Goal: Task Accomplishment & Management: Complete application form

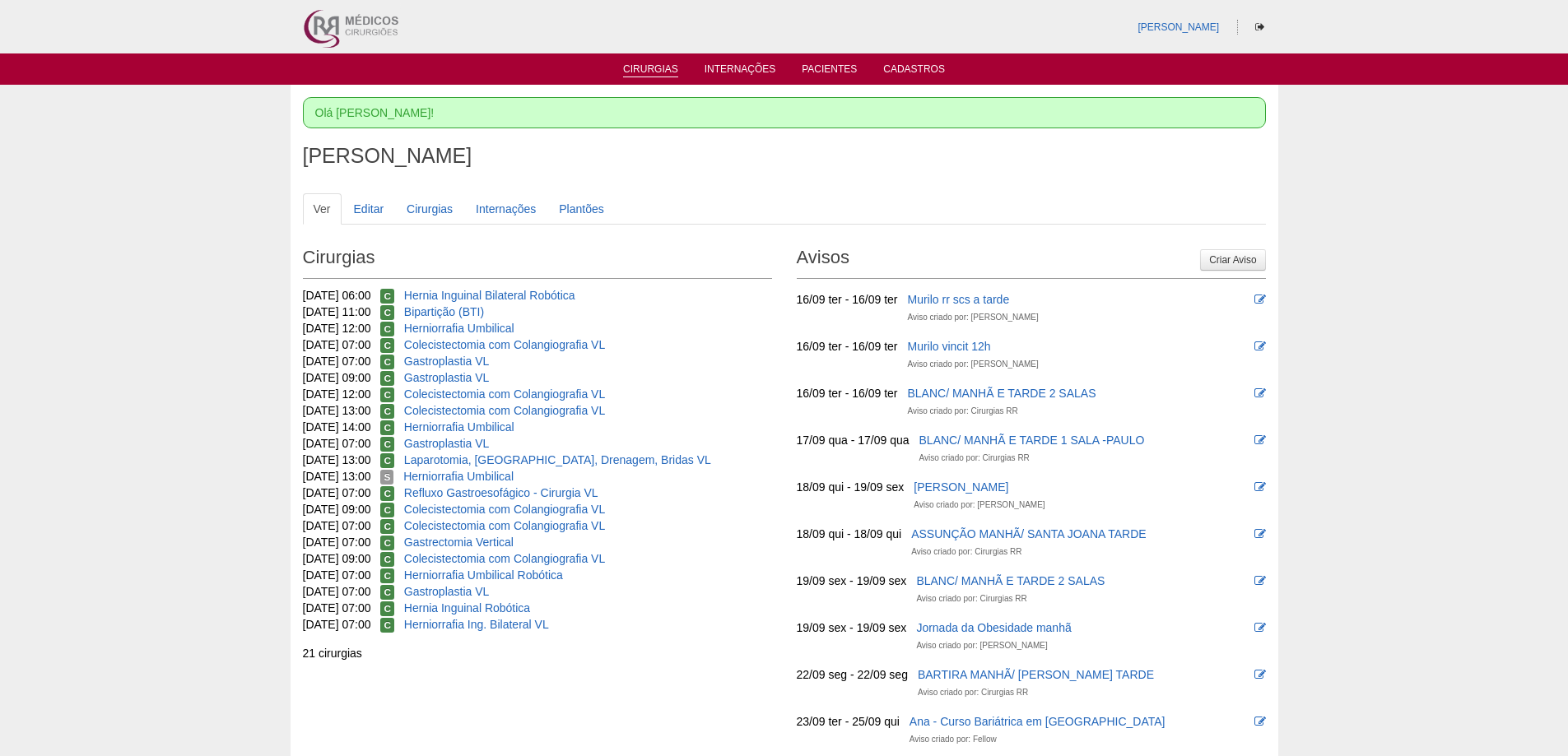
click at [651, 68] on link "Cirurgias" at bounding box center [650, 70] width 55 height 14
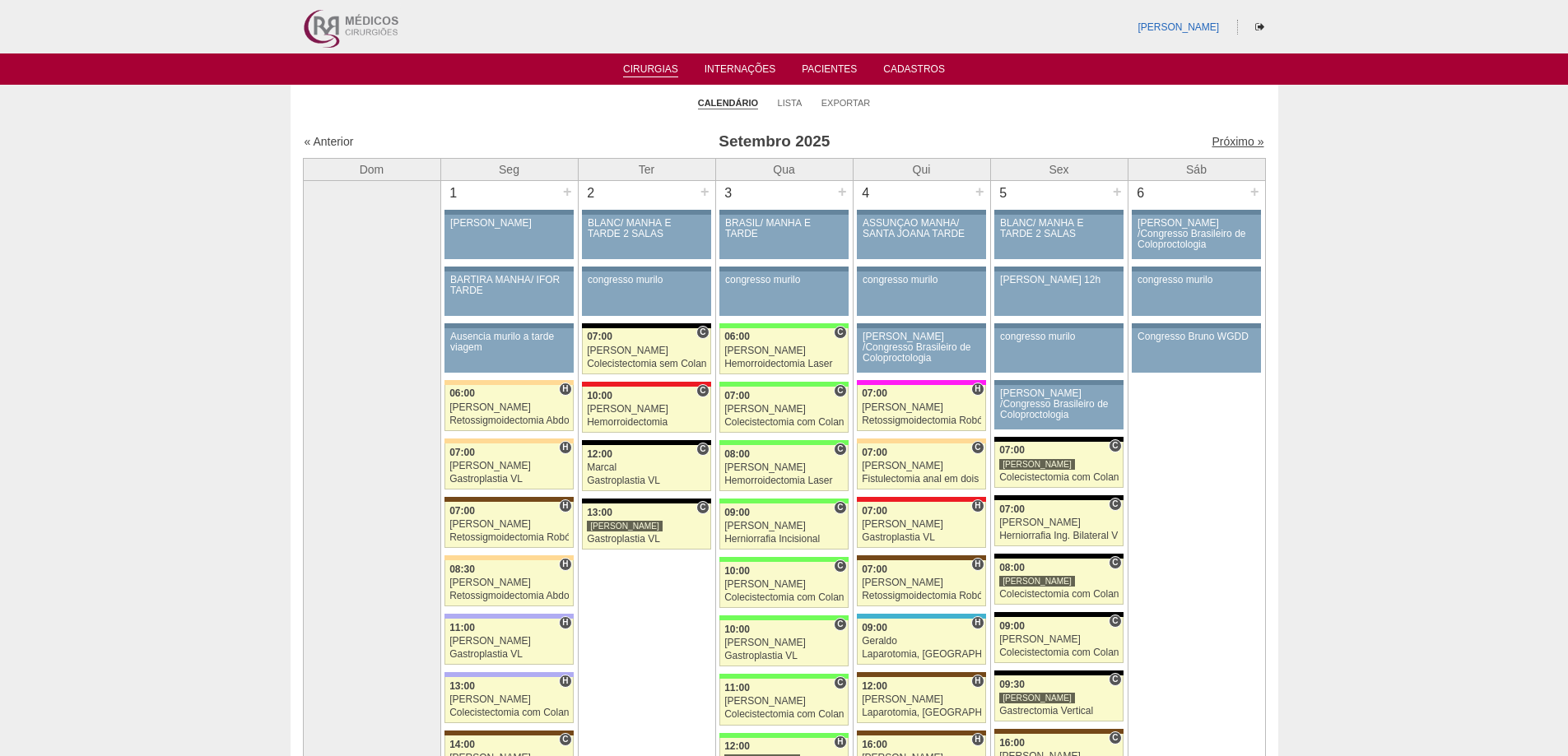
click at [1243, 136] on link "Próximo »" at bounding box center [1236, 142] width 51 height 14
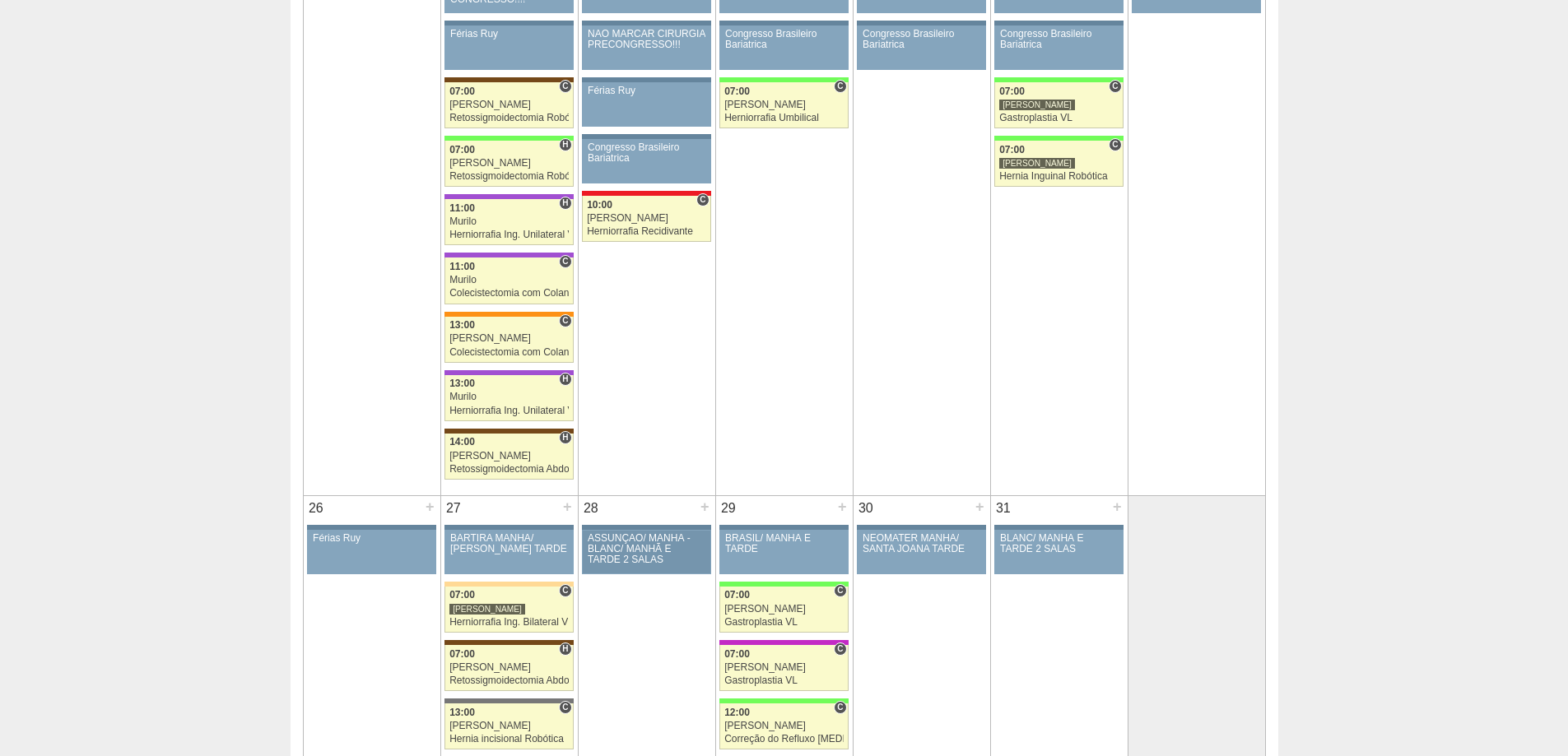
scroll to position [1645, 0]
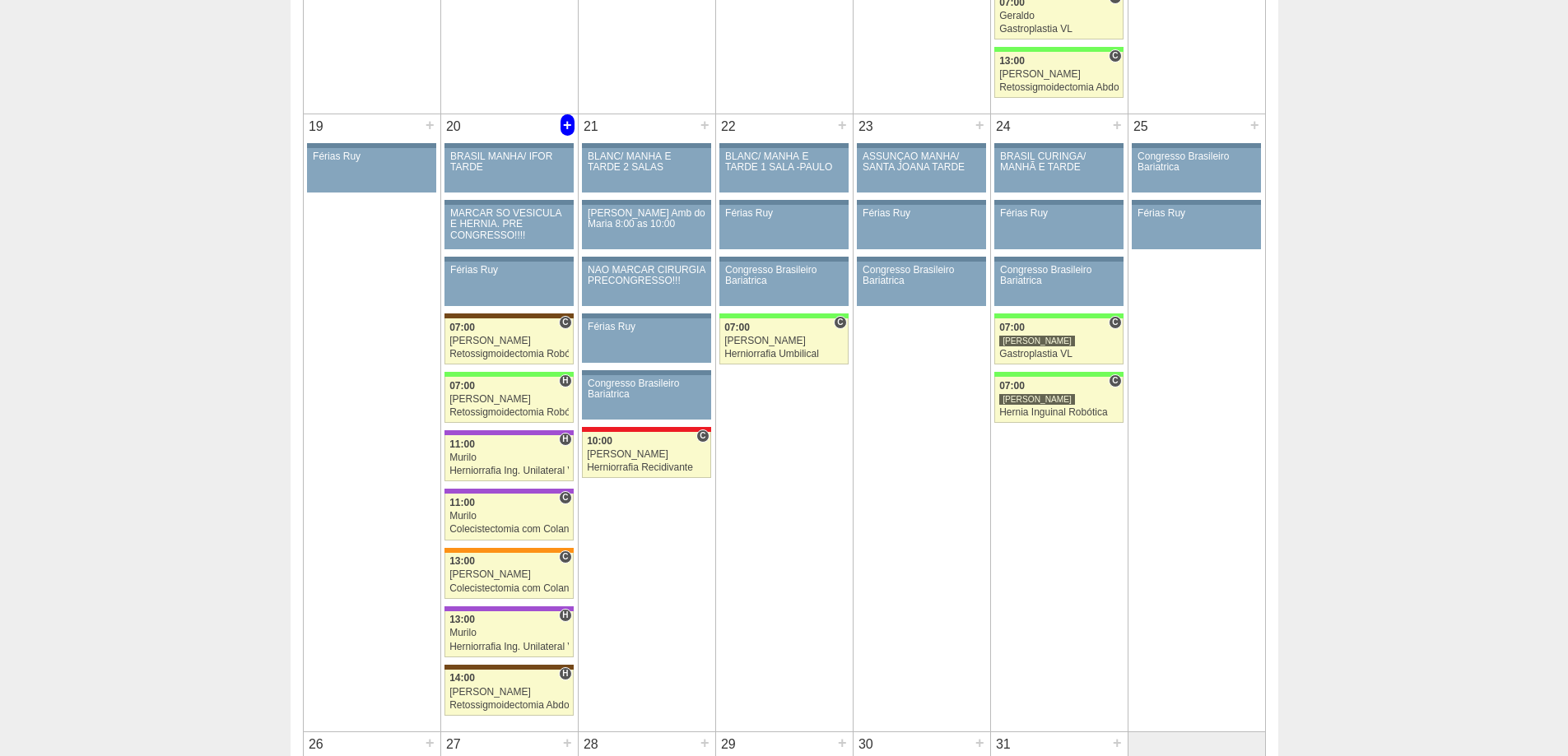
click at [566, 132] on div "+" at bounding box center [567, 125] width 14 height 21
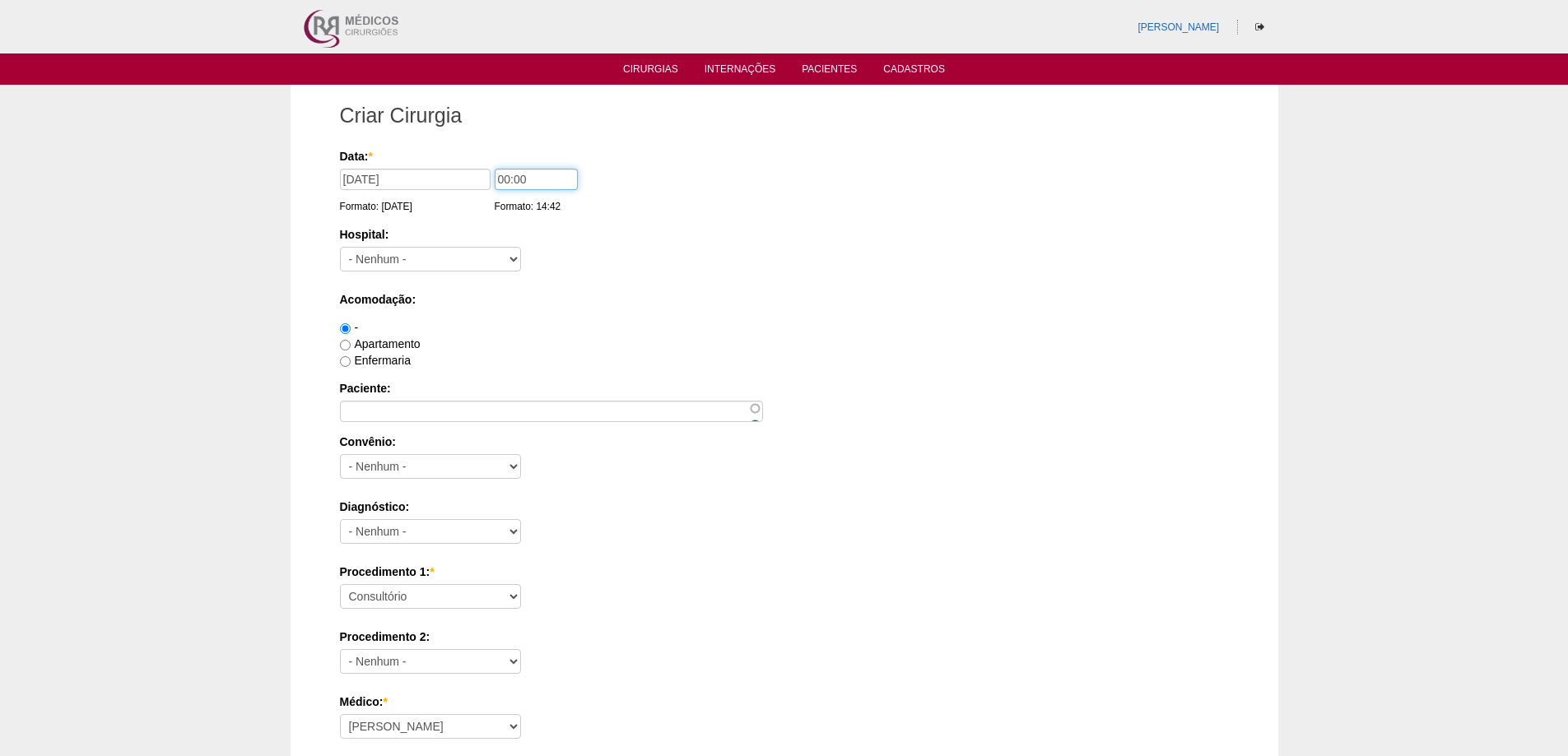
drag, startPoint x: 503, startPoint y: 181, endPoint x: 495, endPoint y: 181, distance: 8.0
click at [495, 181] on input "00:00" at bounding box center [536, 179] width 83 height 21
click at [503, 182] on input "00:00" at bounding box center [536, 179] width 83 height 21
drag, startPoint x: 506, startPoint y: 182, endPoint x: 479, endPoint y: 181, distance: 27.0
click at [479, 165] on div "Data: * 20/10/2025 Formato: 15/09/2025 00:00 Formato: 14:42" at bounding box center [781, 157] width 883 height 17
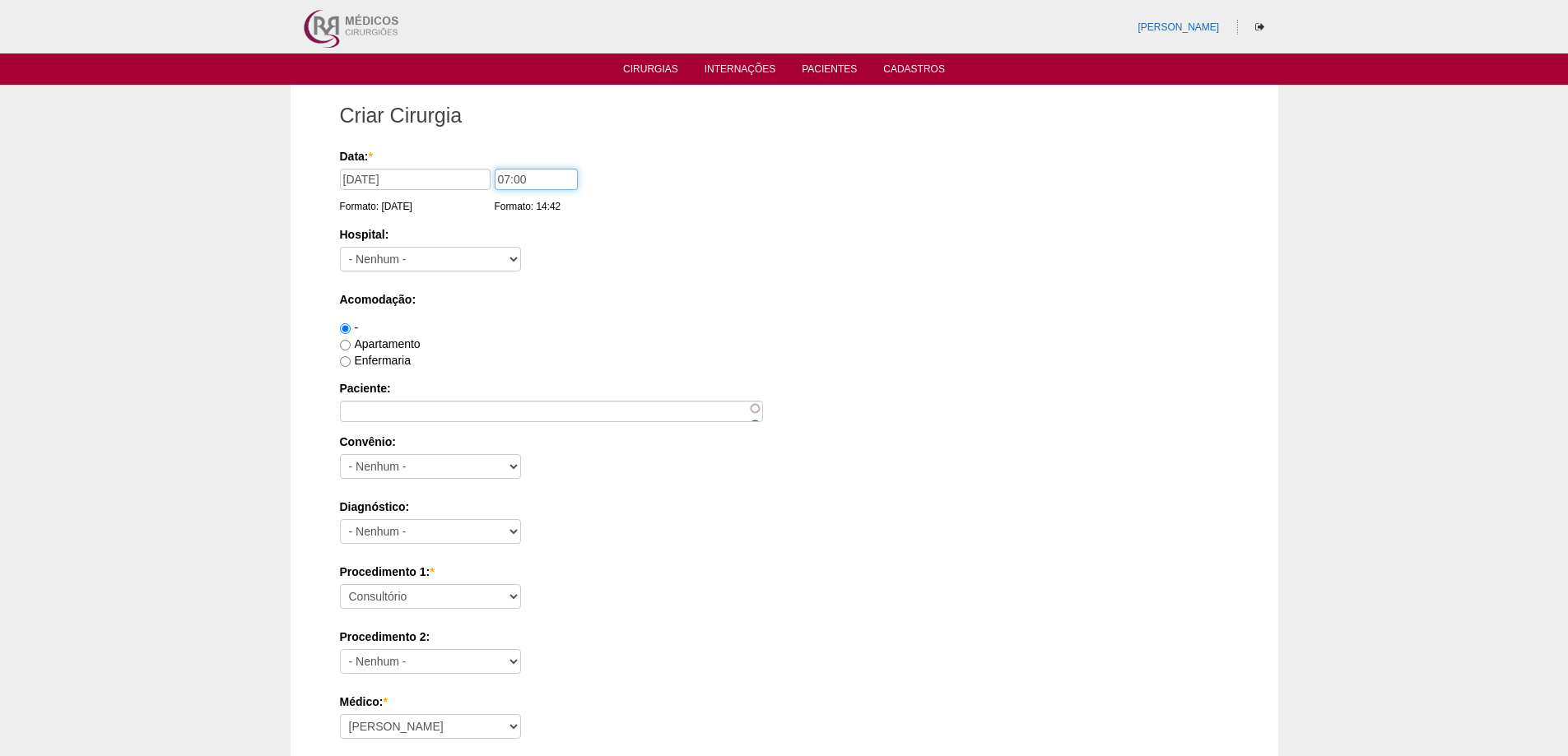
type input "07:00"
click at [467, 250] on select "- Nenhum - 9 de Julho Albert Einstein Alvorada América Assunção Bartira Benefic…" at bounding box center [430, 259] width 181 height 24
select select "8"
click at [340, 247] on select "- Nenhum - 9 de Julho Albert Einstein Alvorada América Assunção Bartira Benefic…" at bounding box center [430, 259] width 181 height 24
click at [372, 344] on label "Apartamento" at bounding box center [381, 344] width 81 height 14
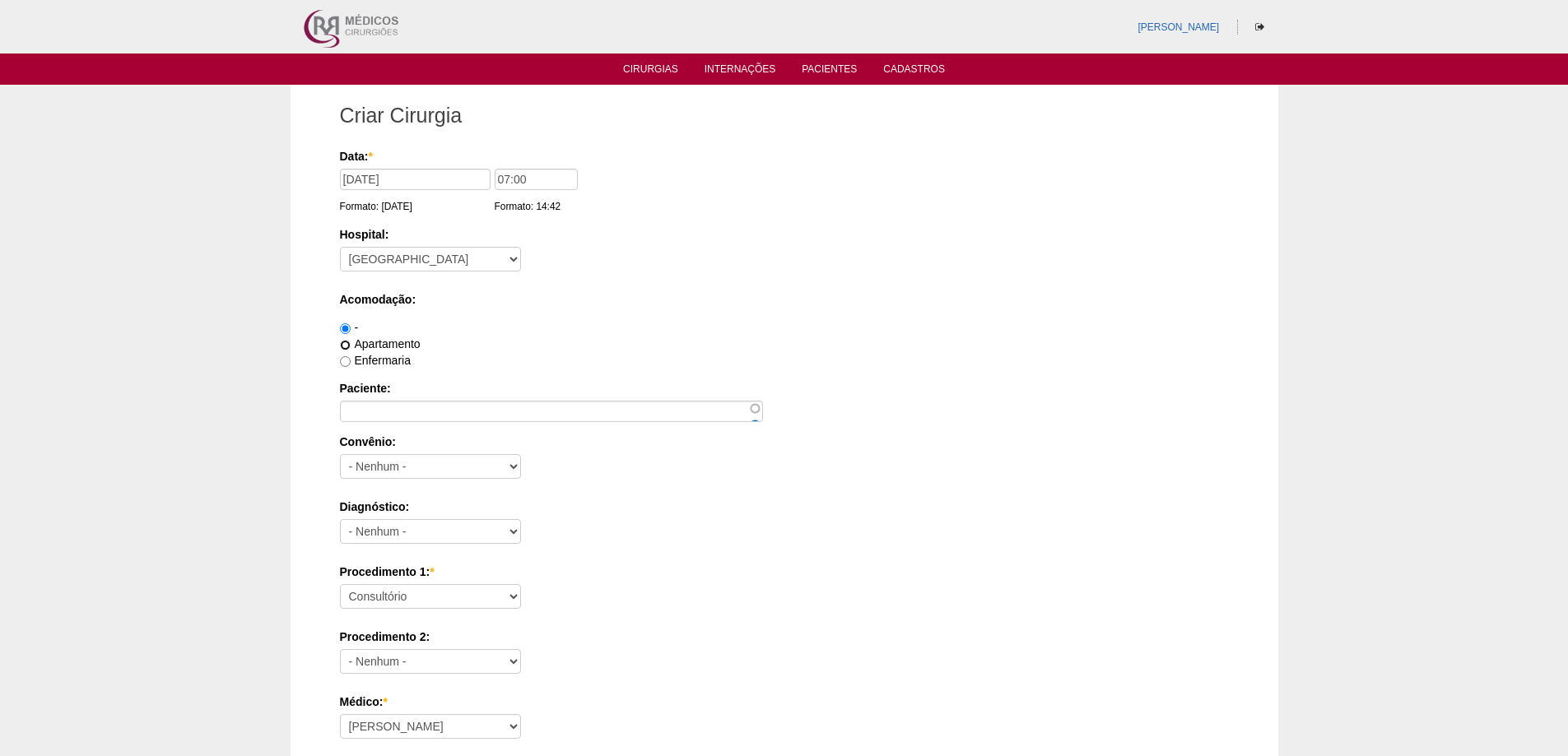
click at [350, 344] on input "Apartamento" at bounding box center [345, 345] width 11 height 11
radio input "true"
click at [387, 411] on input "Paciente:" at bounding box center [551, 411] width 423 height 21
paste input "IELIDA [PERSON_NAME] [PERSON_NAME]"
type input "IELIDA [PERSON_NAME] [PERSON_NAME]"
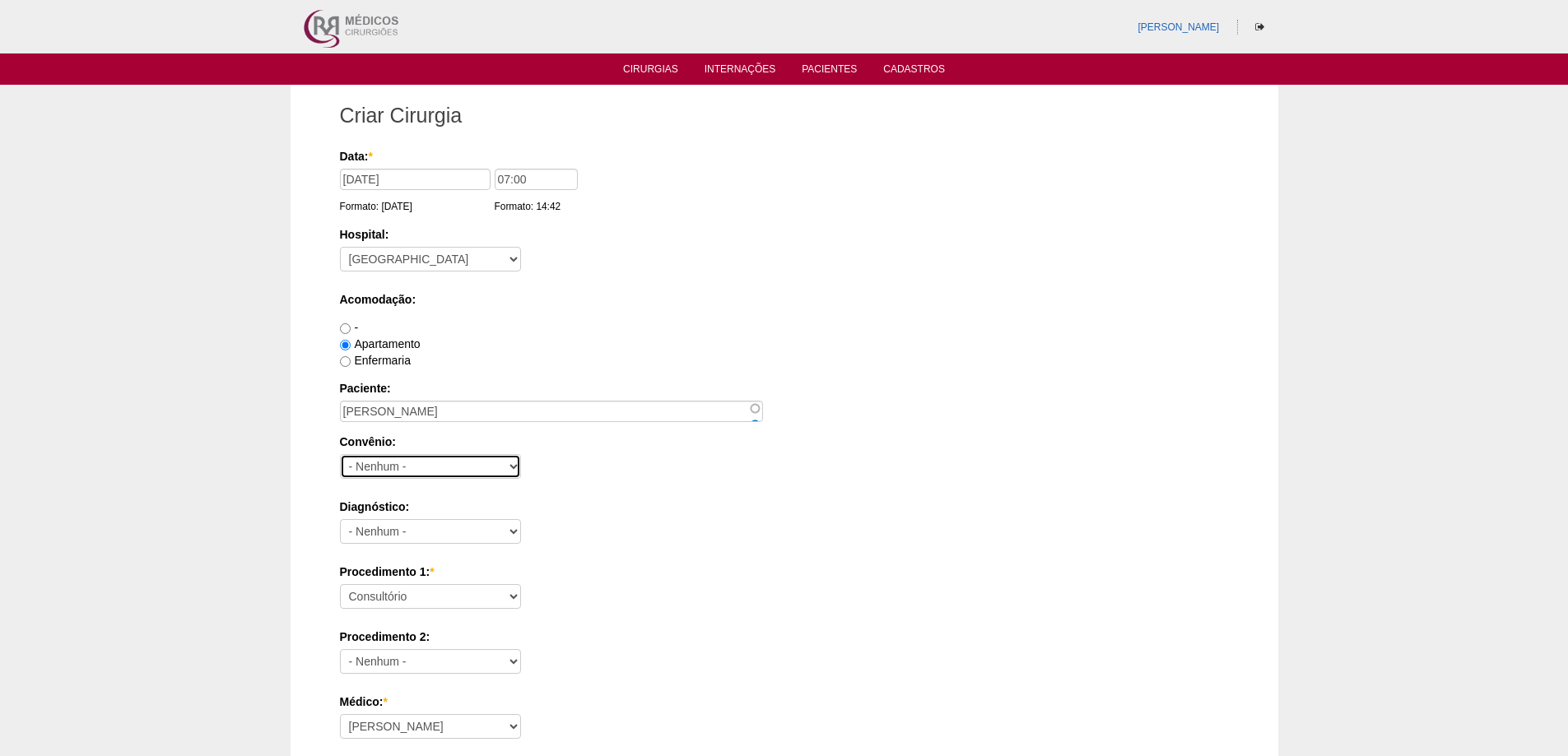
click at [376, 464] on select "- Nenhum - Abet Afresp Allianz Amil Blue Life Caasp Cabesp Caixa de Pensões Car…" at bounding box center [430, 466] width 181 height 24
select select "26"
click at [340, 454] on select "- Nenhum - Abet Afresp Allianz Amil Blue Life Caasp Cabesp Caixa de Pensões Car…" at bounding box center [430, 466] width 181 height 24
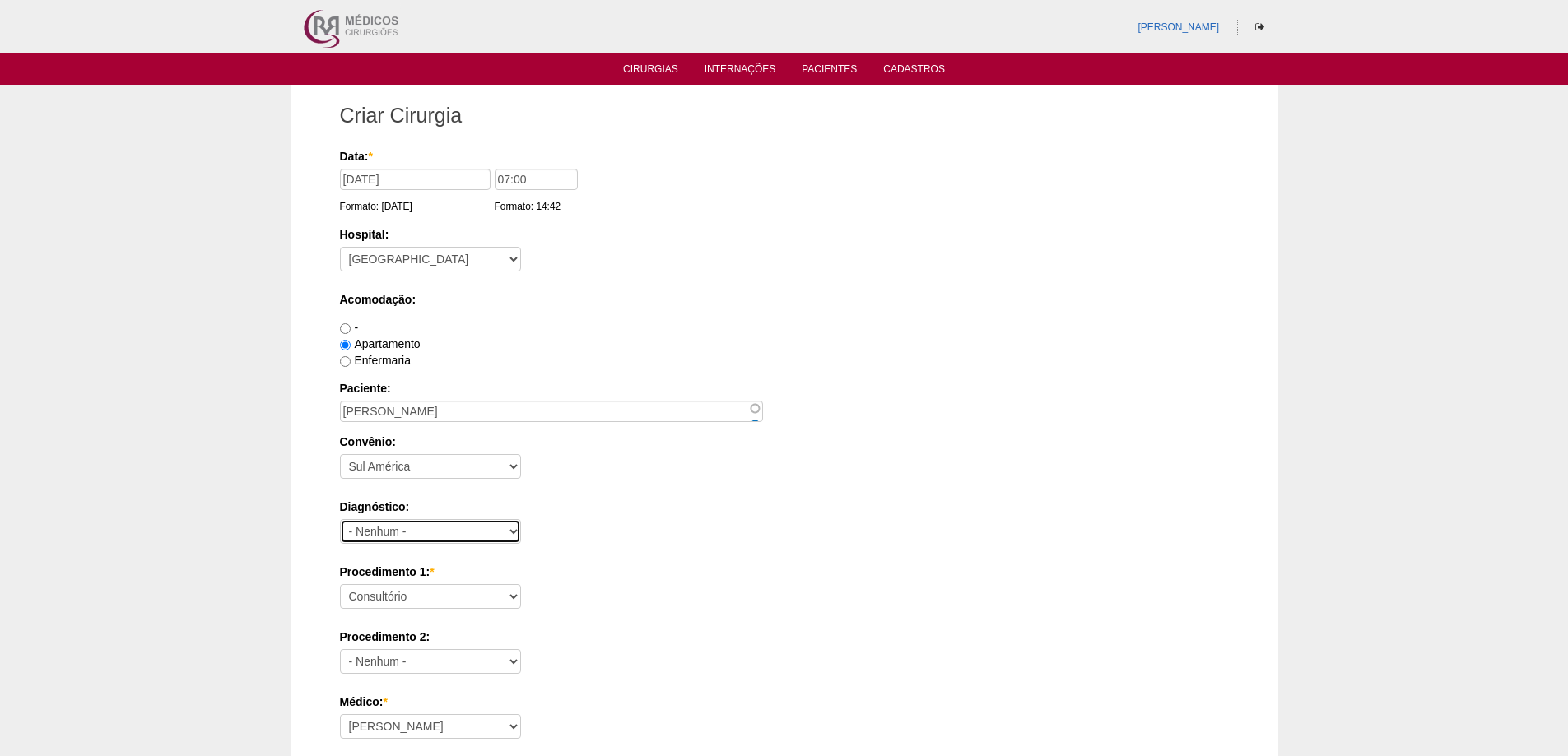
click at [427, 530] on select "- Nenhum - Abdome Agudo Abscesso Hepático Abscesso Perianal Abscesso Peritoneal…" at bounding box center [430, 531] width 181 height 24
select select "12"
click at [340, 519] on select "- Nenhum - Abdome Agudo Abscesso Hepático Abscesso Perianal Abscesso Peritoneal…" at bounding box center [430, 531] width 181 height 24
click at [435, 591] on select "Consultório Abscesso Hepático - Drenagem Abscesso perianal Amputação Abdômino P…" at bounding box center [430, 596] width 181 height 24
select select "3735"
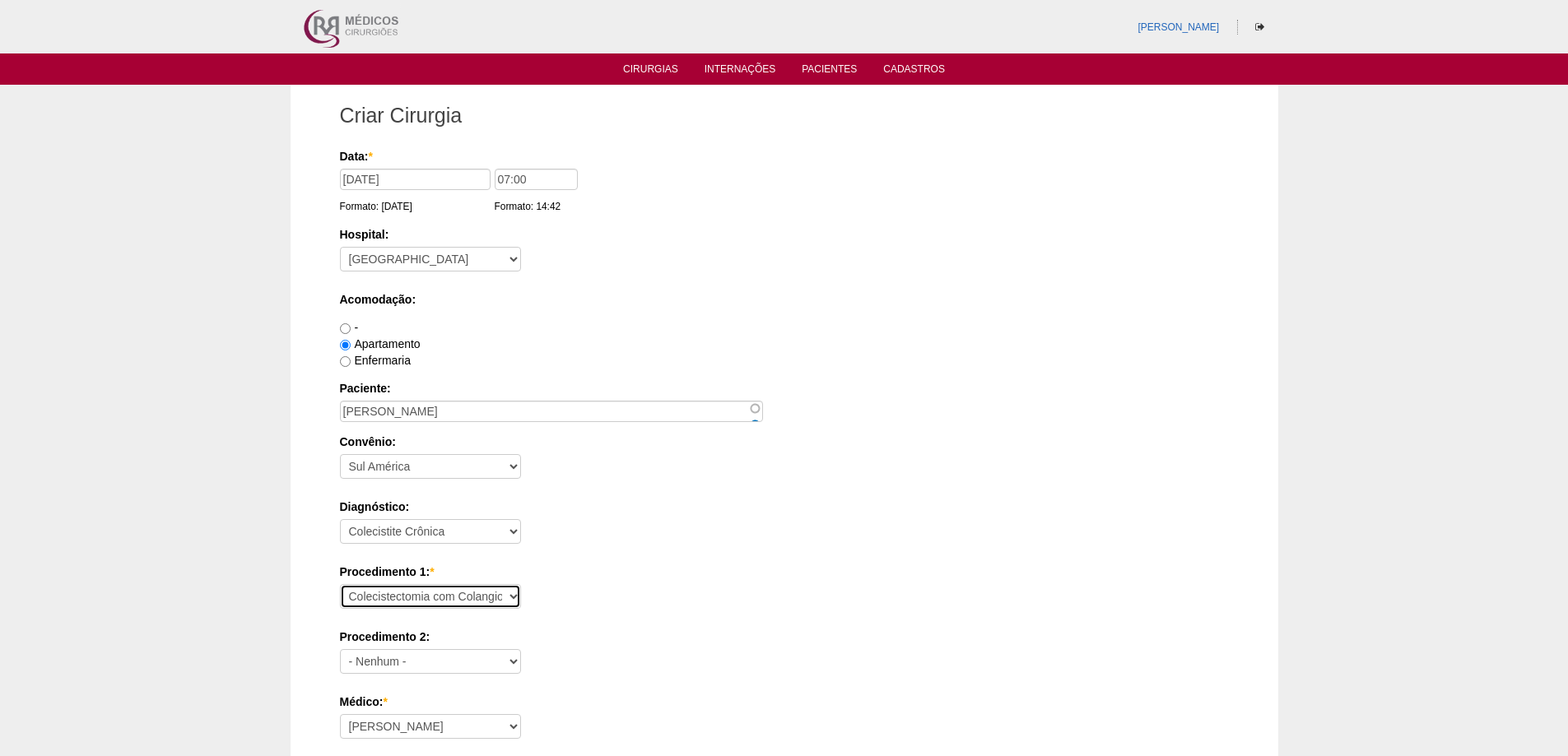
click at [340, 584] on select "Consultório Abscesso Hepático - Drenagem Abscesso perianal Amputação Abdômino P…" at bounding box center [430, 596] width 181 height 24
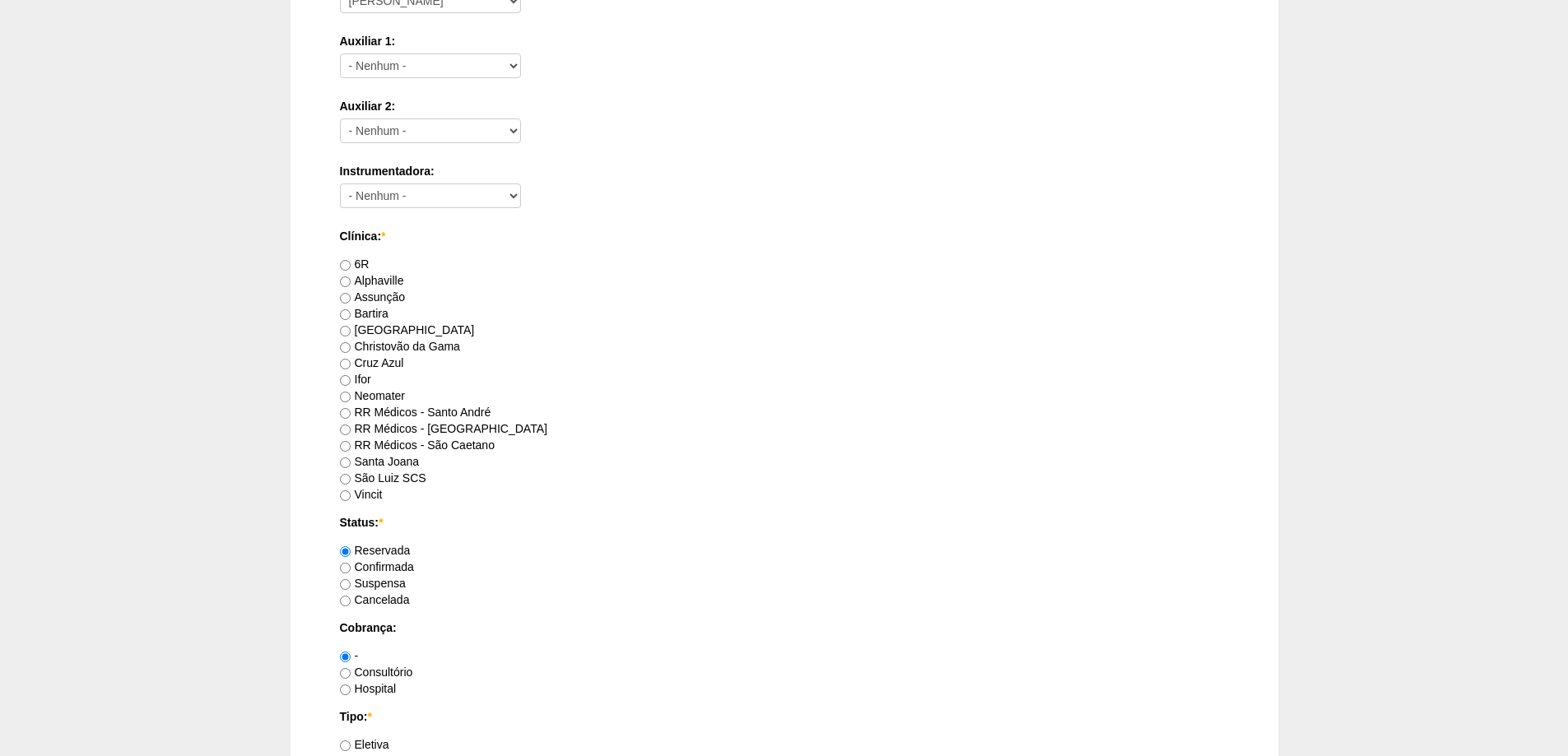
scroll to position [741, 0]
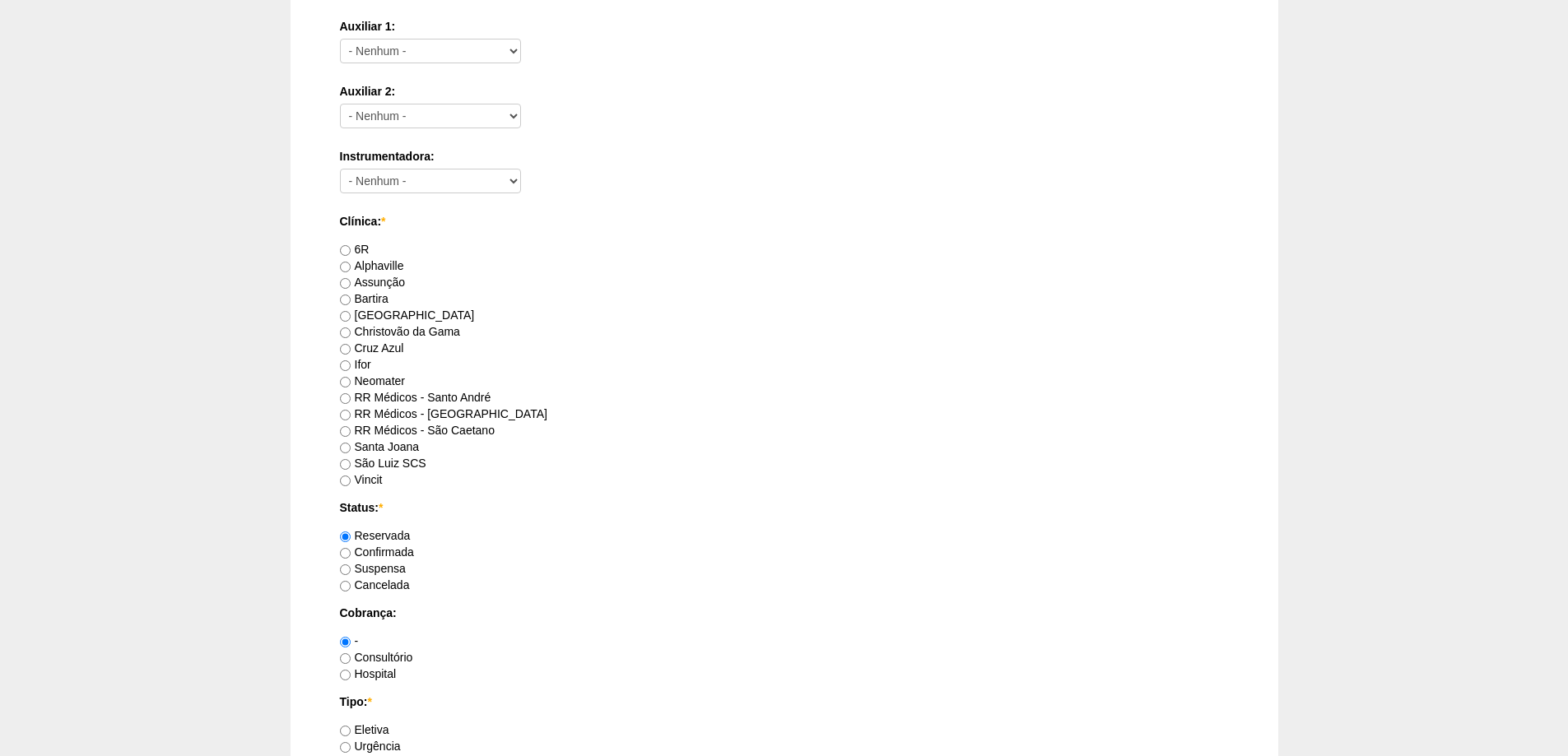
click at [462, 396] on label "RR Médicos - Santo André" at bounding box center [415, 397] width 151 height 14
click at [350, 396] on input "RR Médicos - Santo André" at bounding box center [345, 398] width 11 height 11
radio input "true"
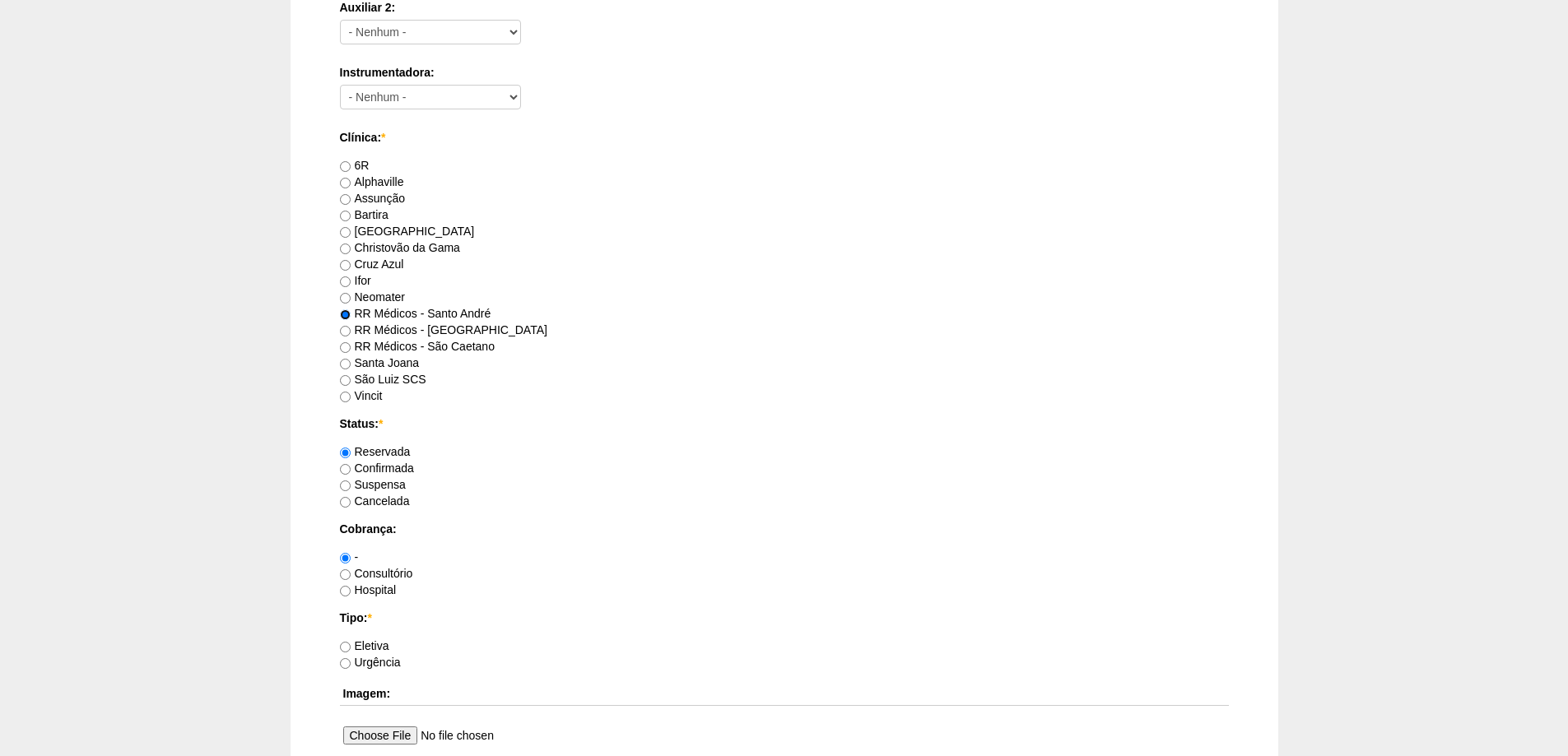
scroll to position [905, 0]
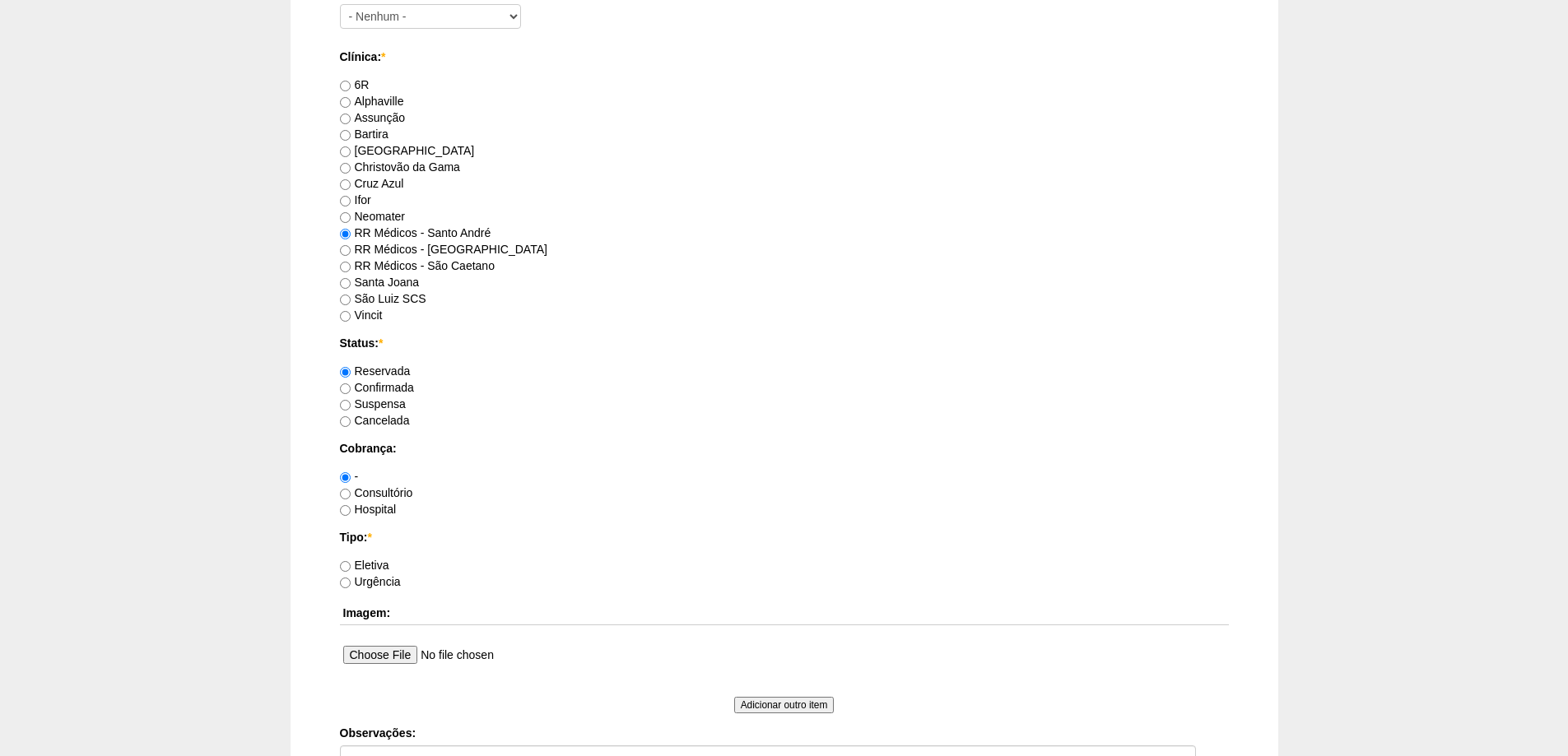
click at [389, 498] on label "Consultório" at bounding box center [376, 493] width 73 height 14
click at [350, 498] on input "Consultório" at bounding box center [345, 494] width 11 height 11
radio input "true"
click at [382, 566] on label "Eletiva" at bounding box center [365, 565] width 50 height 14
click at [350, 566] on input "Eletiva" at bounding box center [345, 566] width 11 height 11
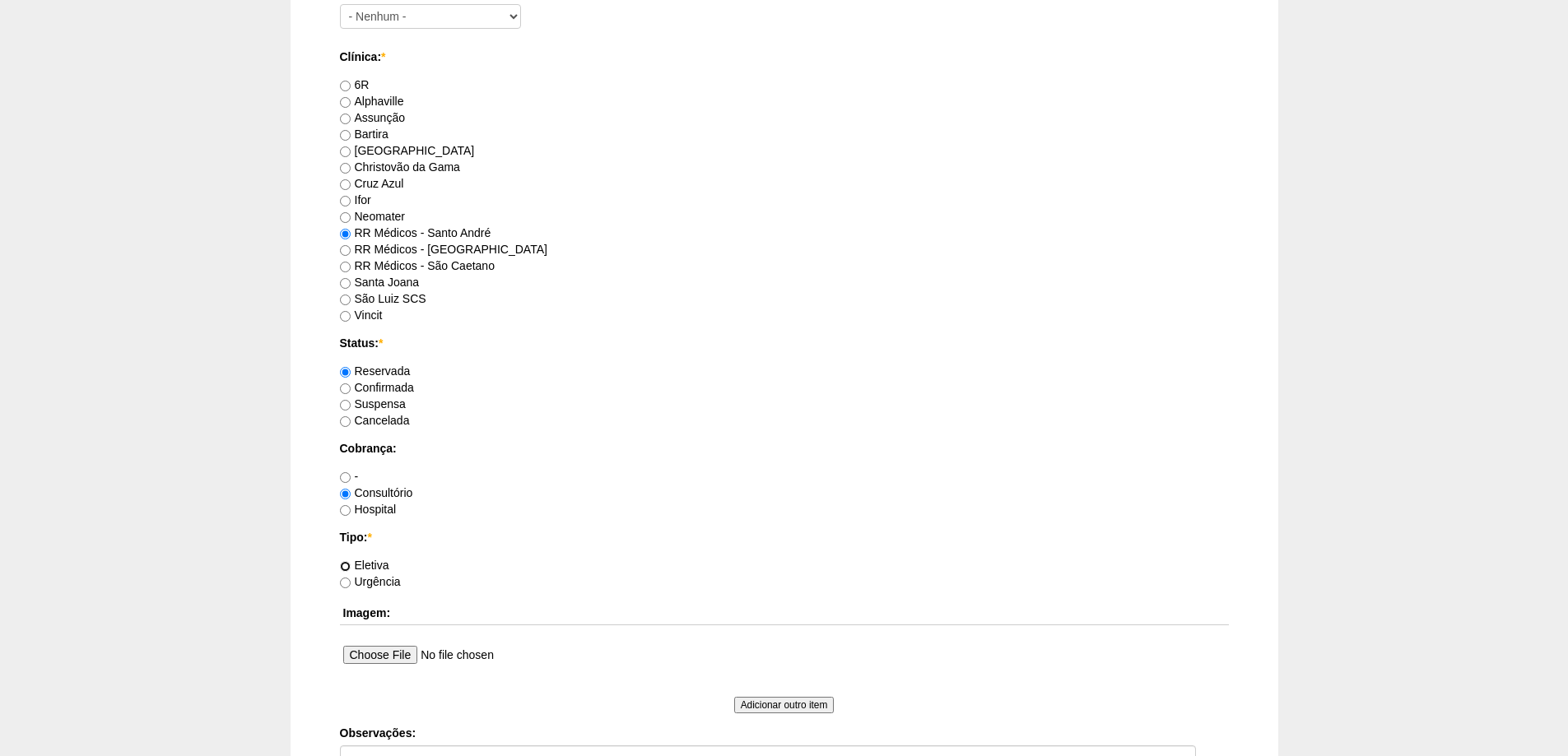
radio input "true"
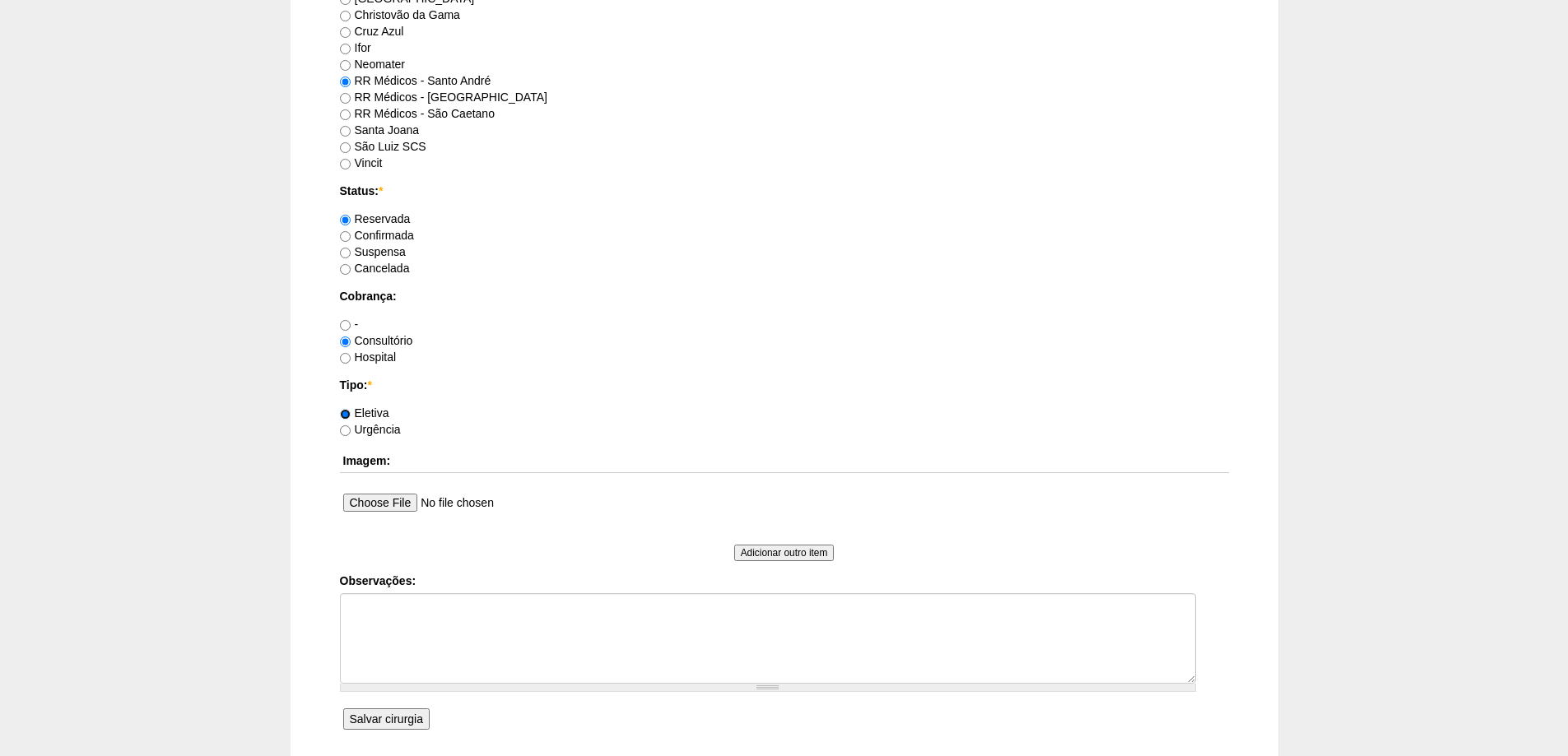
scroll to position [1070, 0]
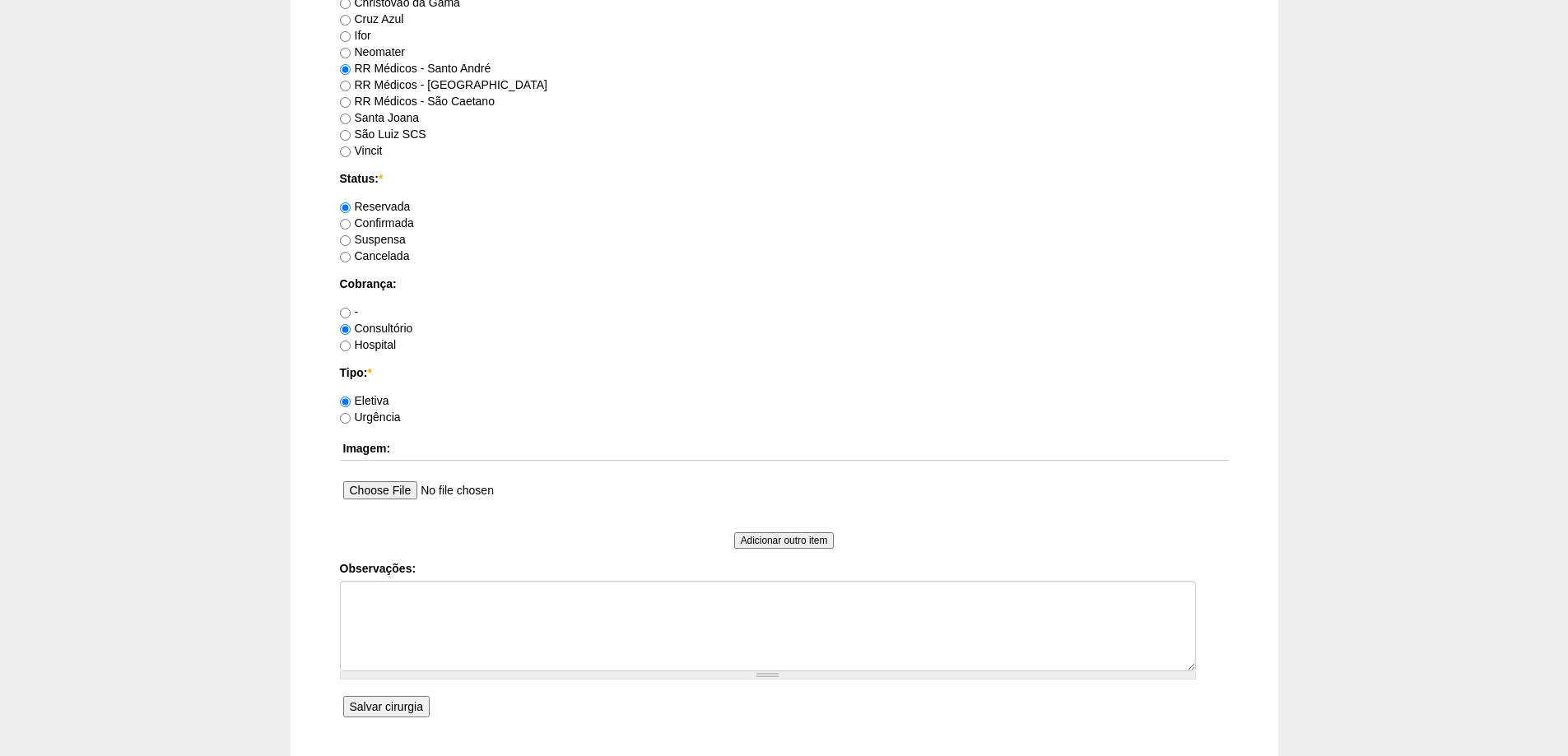
click at [383, 714] on input "Salvar cirurgia" at bounding box center [387, 706] width 86 height 21
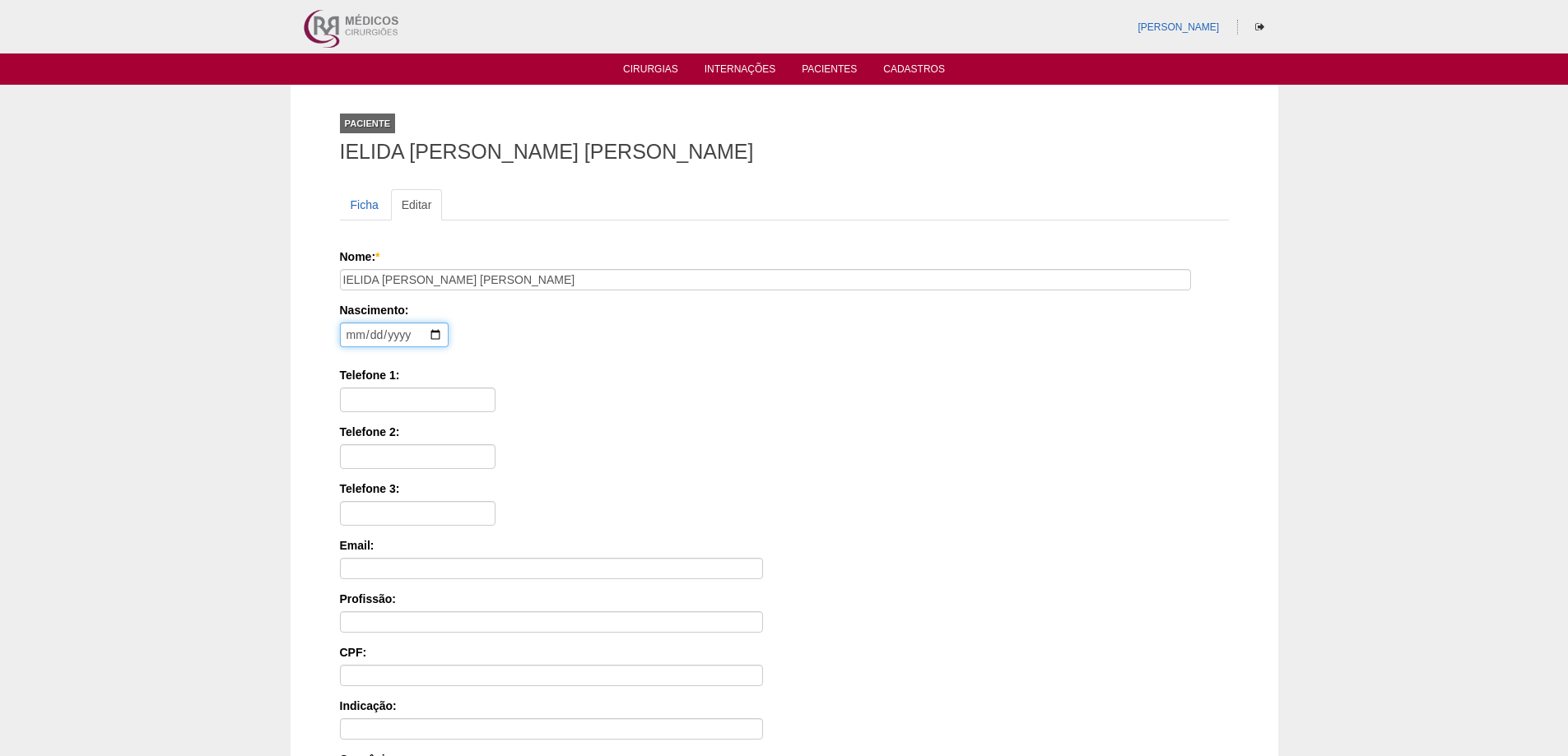
click at [349, 339] on input "date" at bounding box center [394, 334] width 109 height 24
type input "[DATE]"
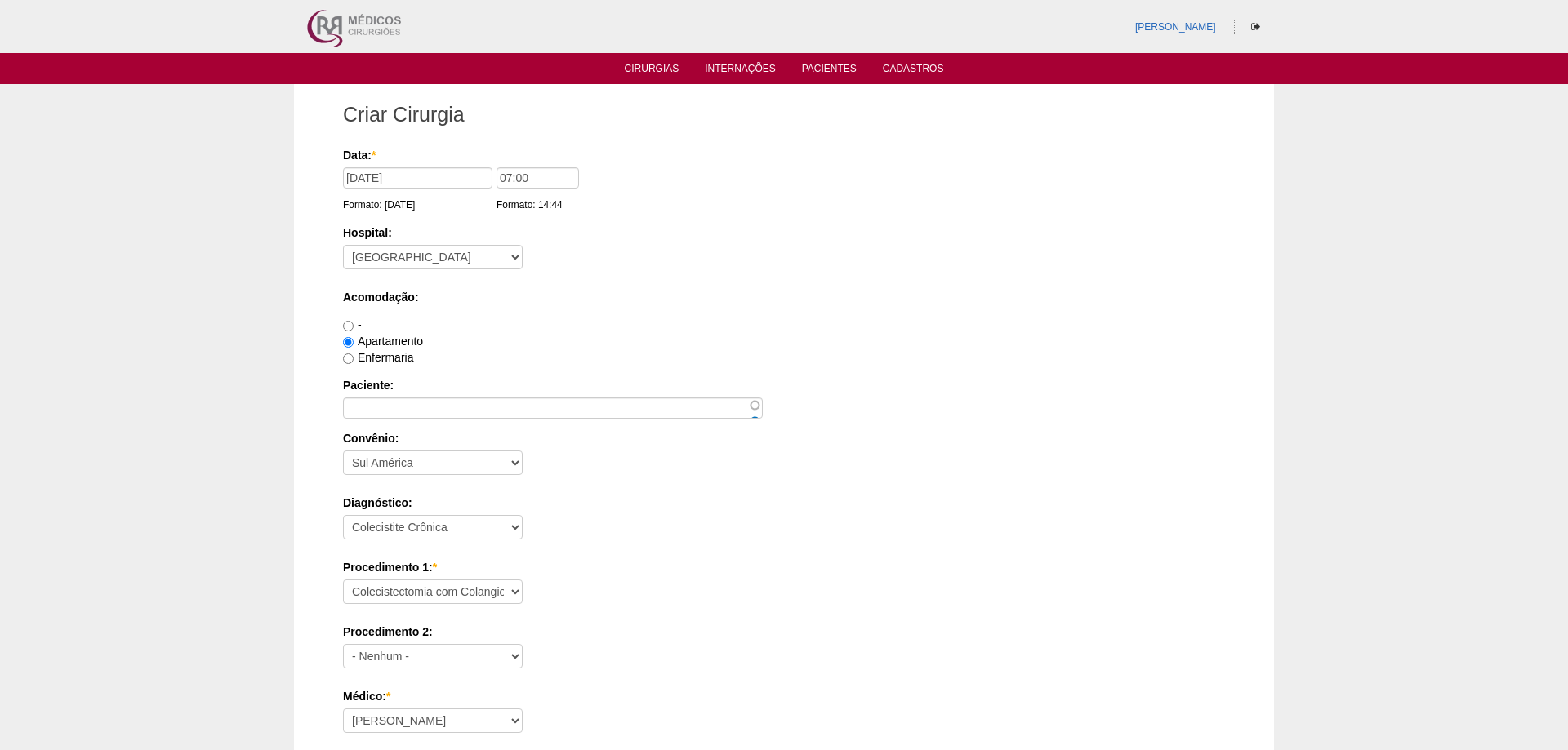
select select "8"
select select "26"
select select "12"
select select "3735"
click at [462, 412] on input "Paciente:" at bounding box center [547, 408] width 420 height 21
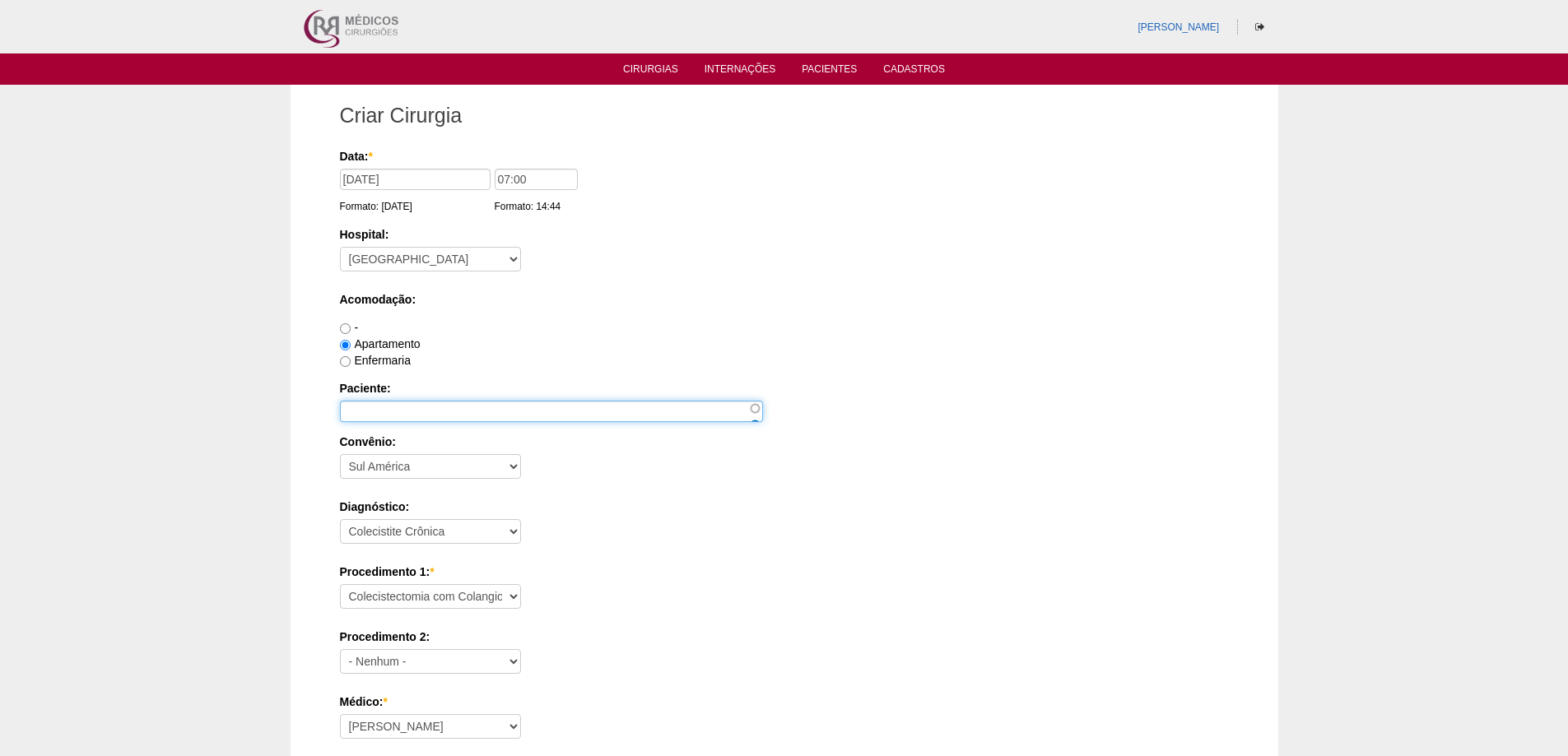
paste input "IELIDA LINS DA SILVA"
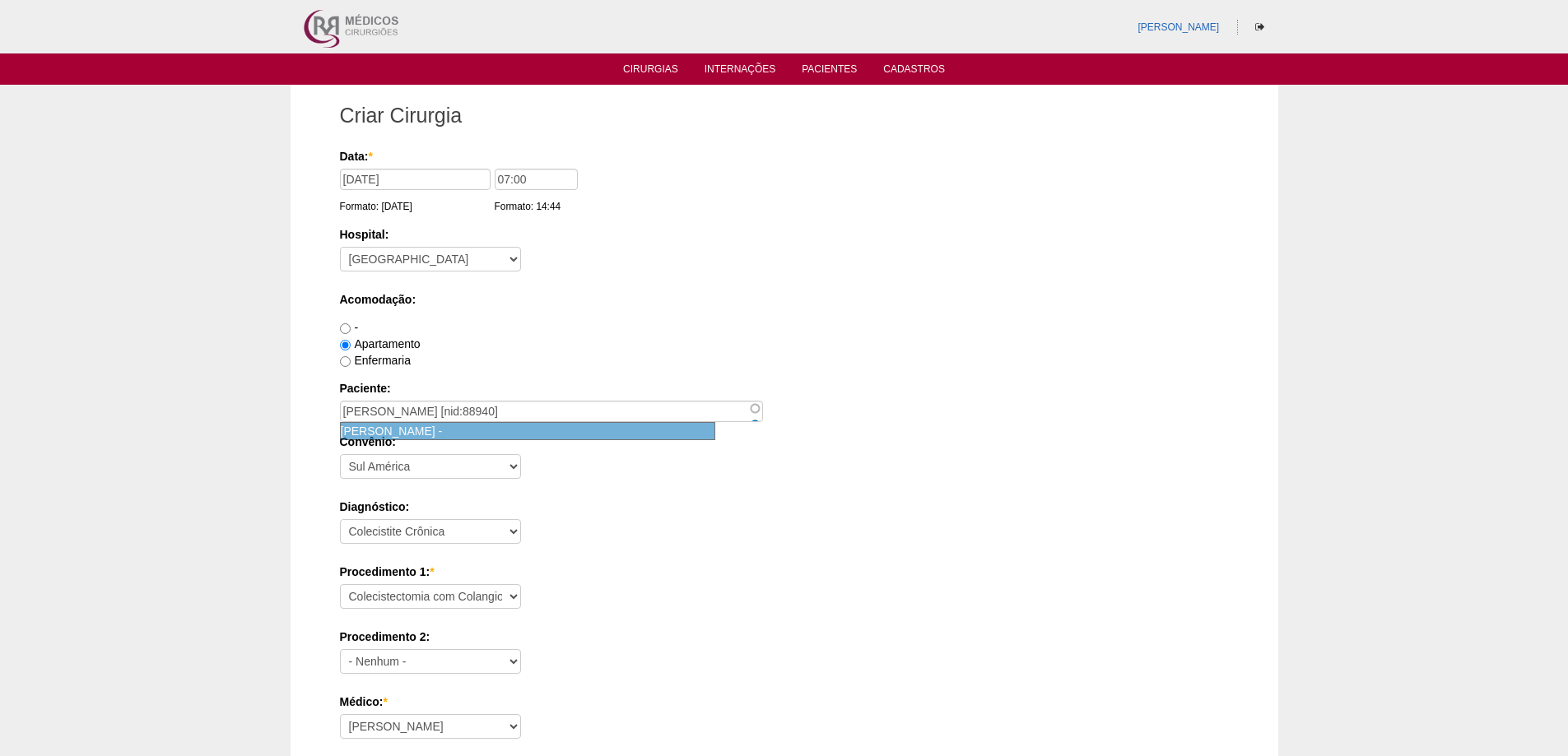
click at [465, 434] on div "IELIDA LINS DA SILVA -" at bounding box center [527, 431] width 374 height 17
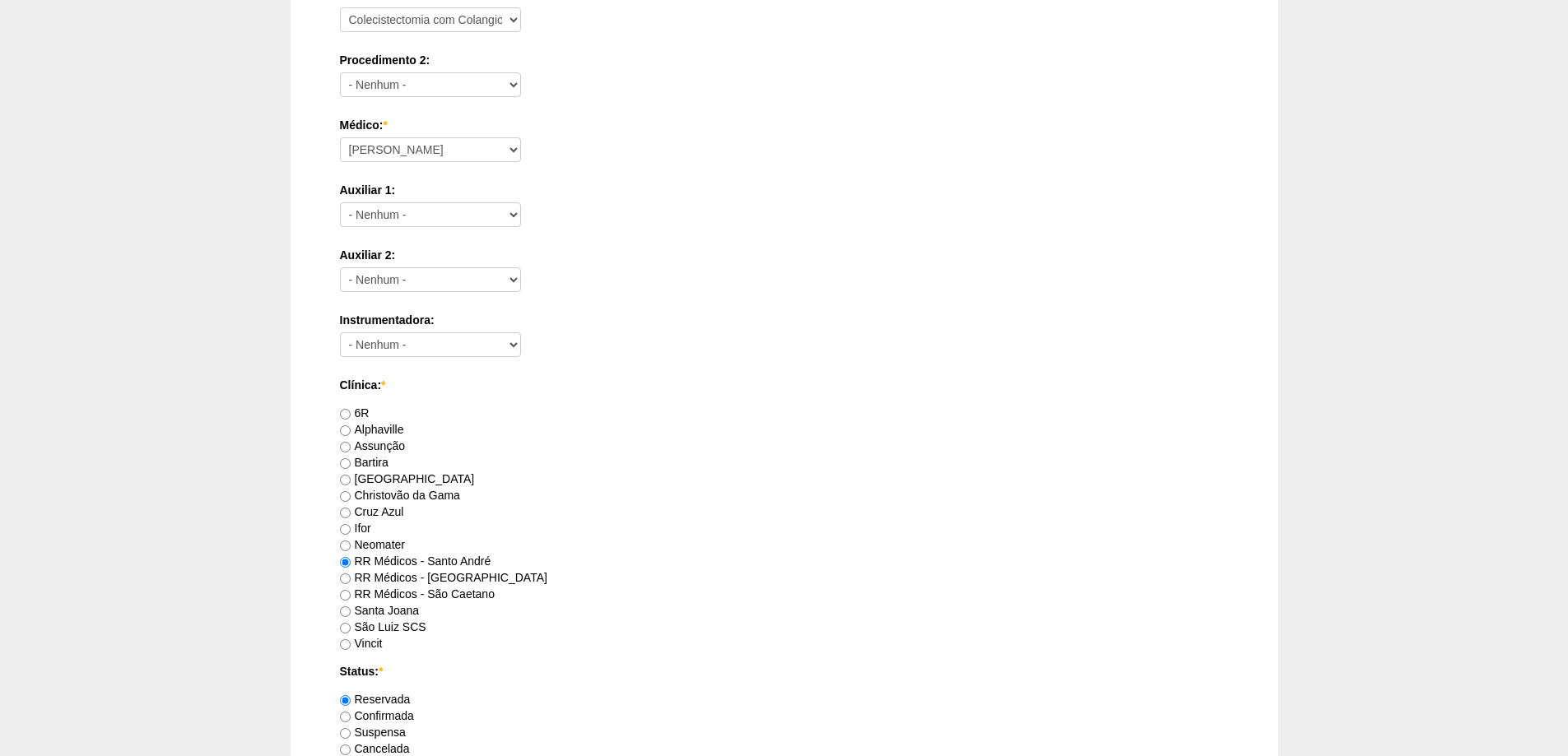
scroll to position [165, 0]
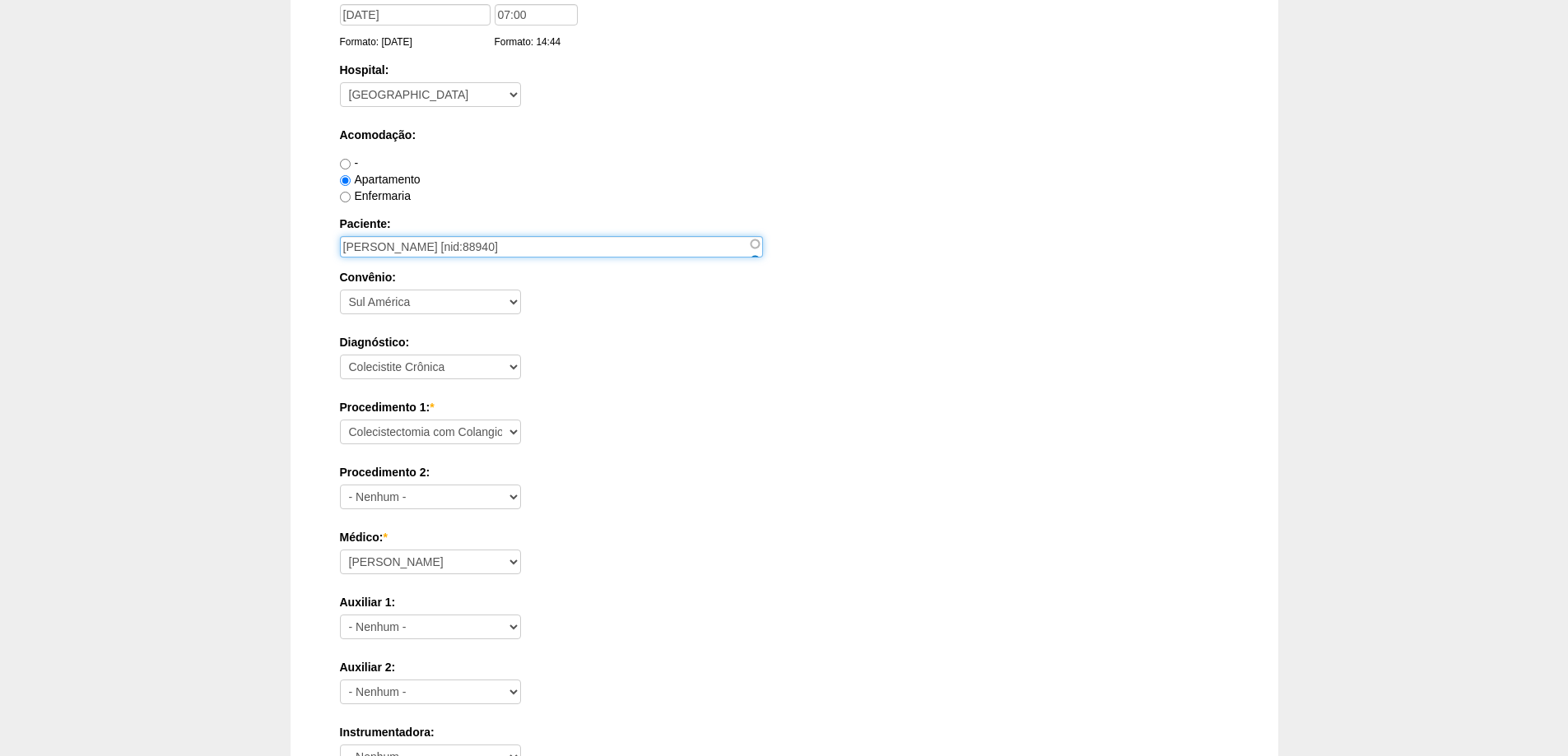
drag, startPoint x: 385, startPoint y: 243, endPoint x: 634, endPoint y: 258, distance: 249.5
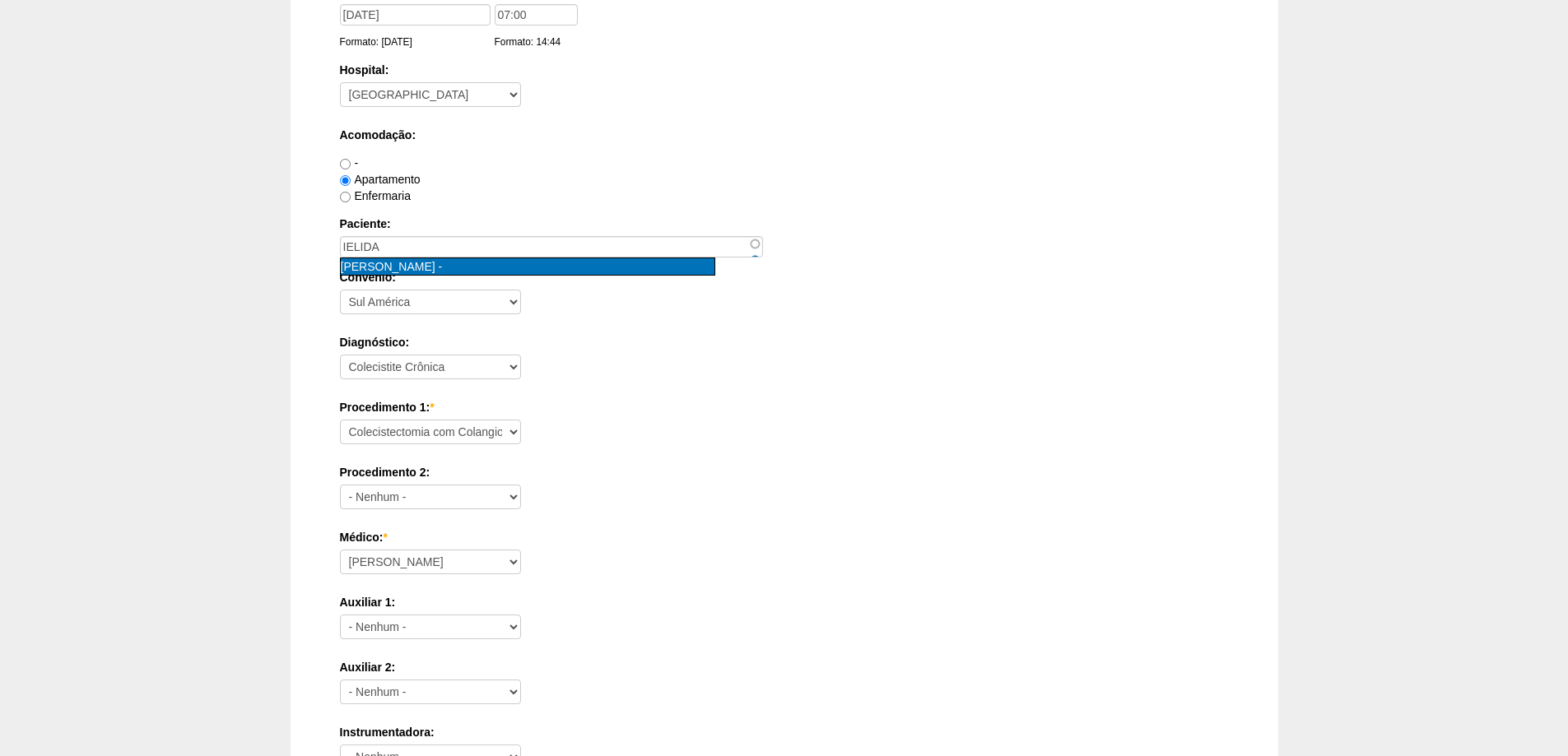
type input "IELIDA LINS DA SILVA [nid:88940]"
click at [416, 274] on div "IELIDA LINS DA SILVA -" at bounding box center [527, 267] width 374 height 17
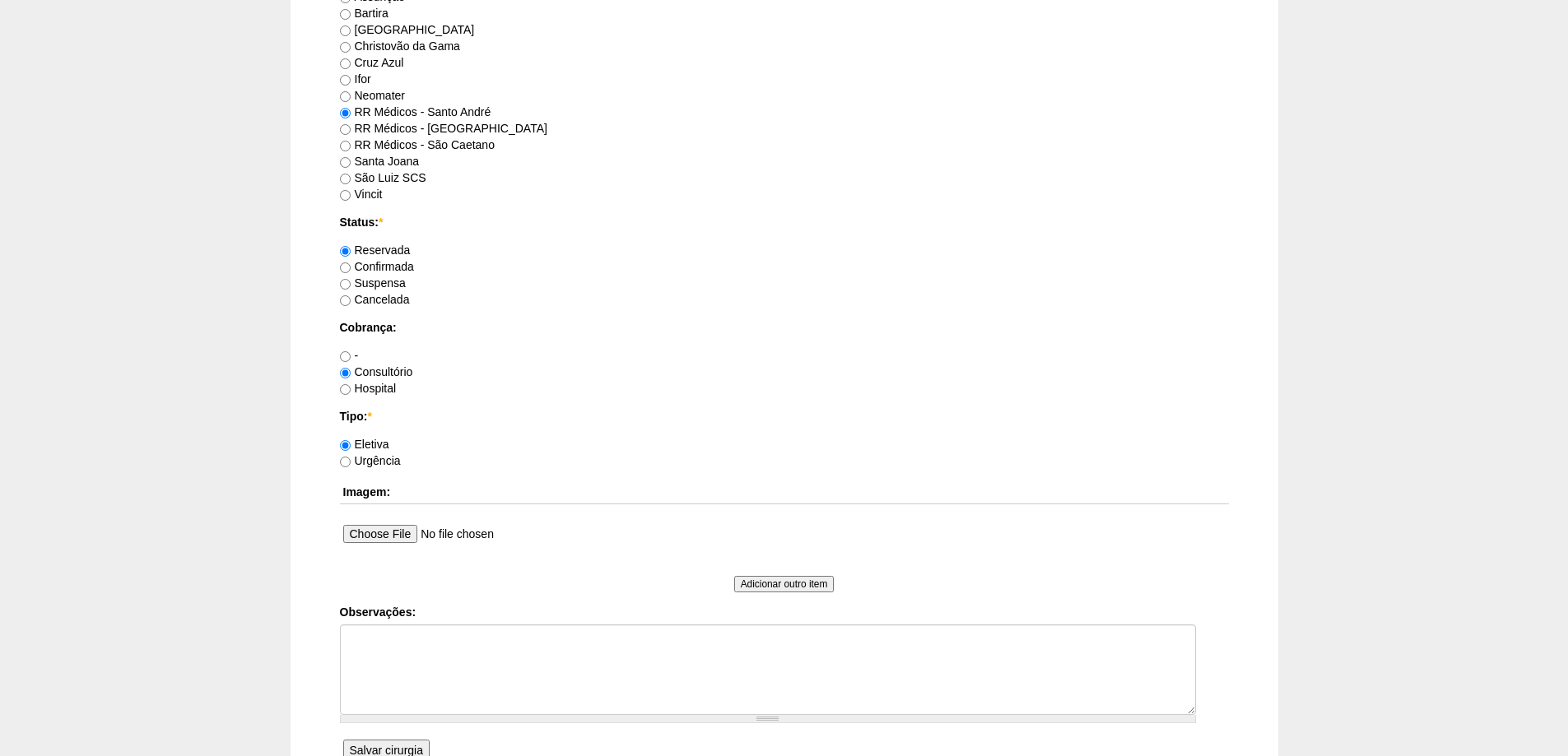
scroll to position [1193, 0]
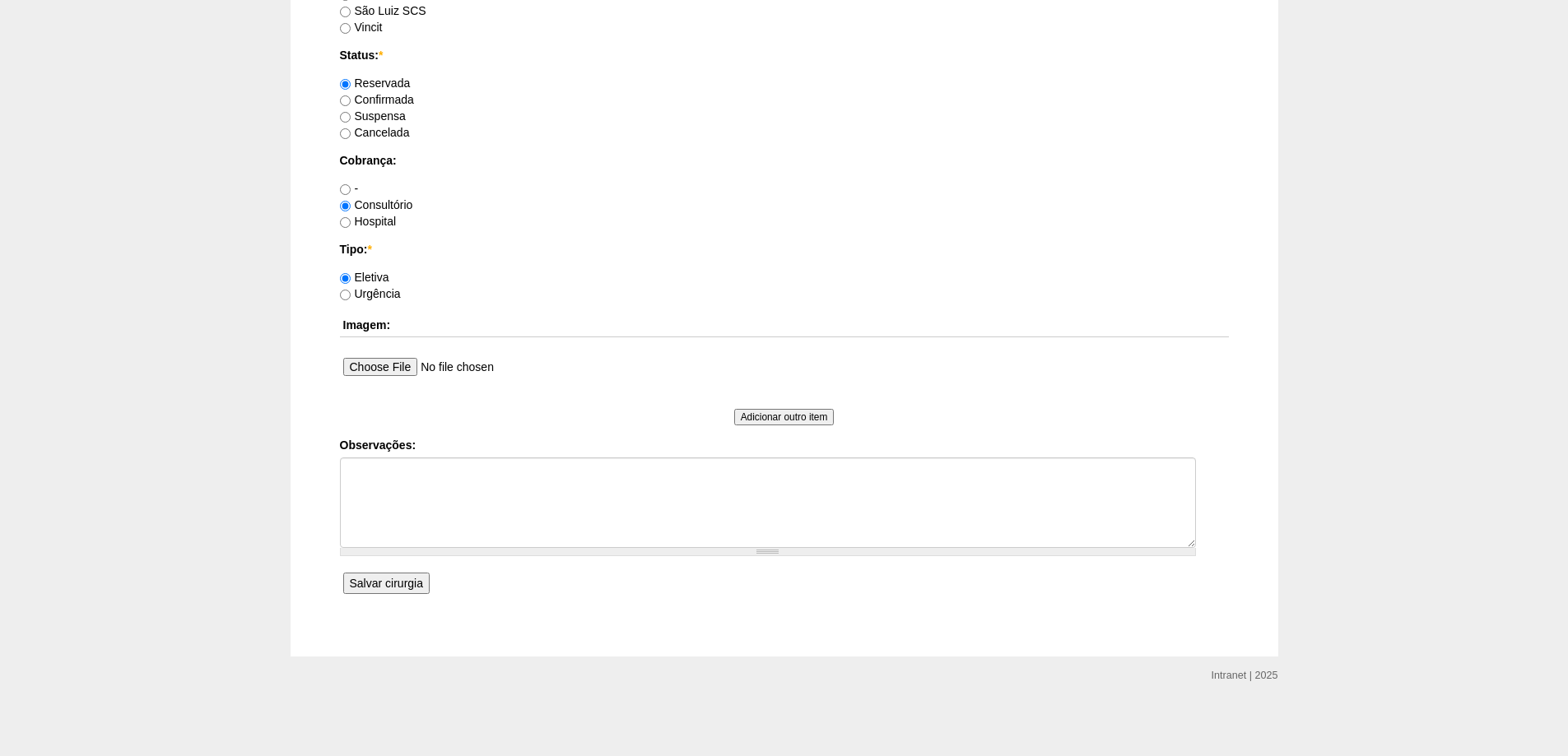
click at [391, 582] on input "Salvar cirurgia" at bounding box center [387, 583] width 86 height 21
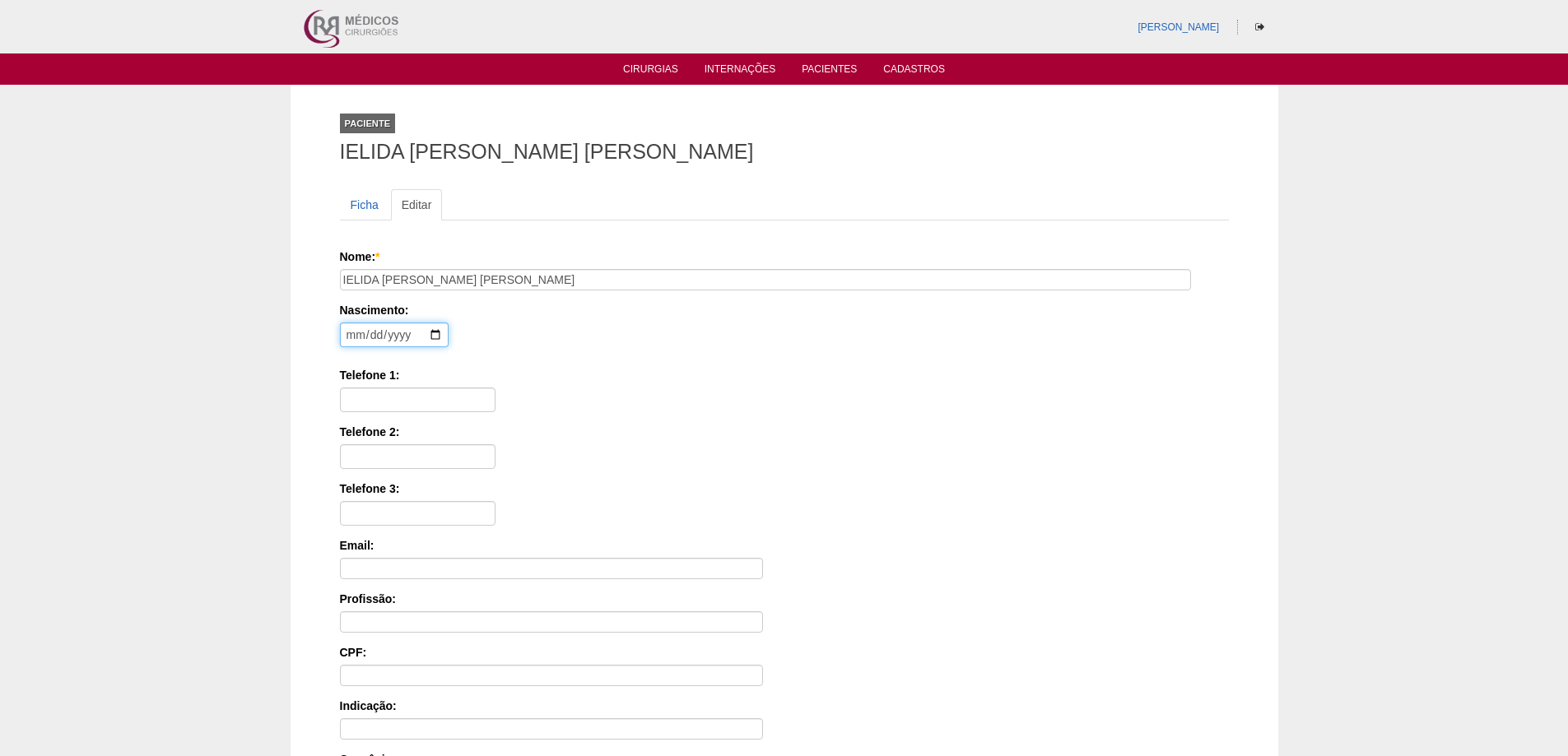
click at [348, 332] on input "date" at bounding box center [394, 334] width 109 height 24
type input "1995-01-22"
type input "11 97645-8873"
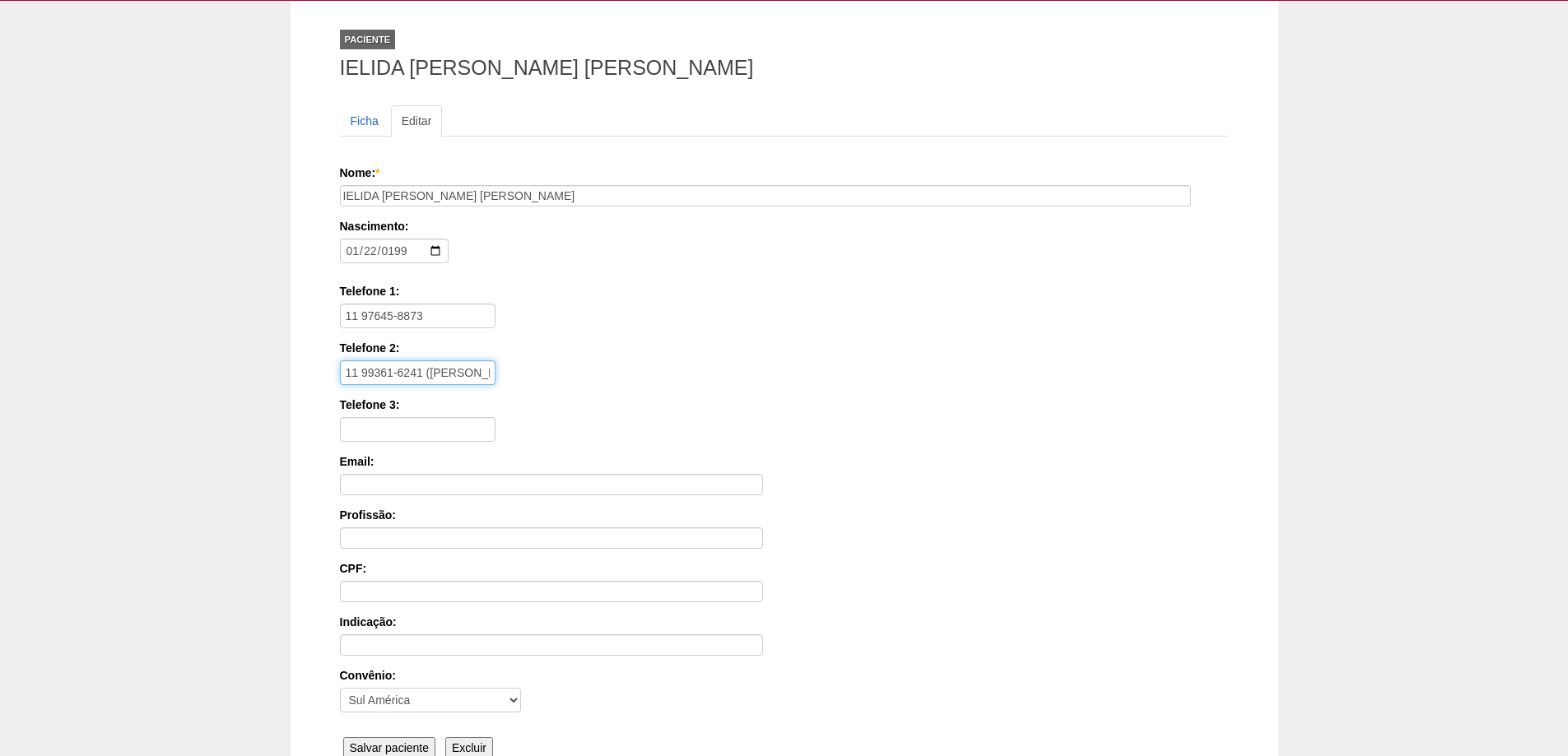
scroll to position [166, 0]
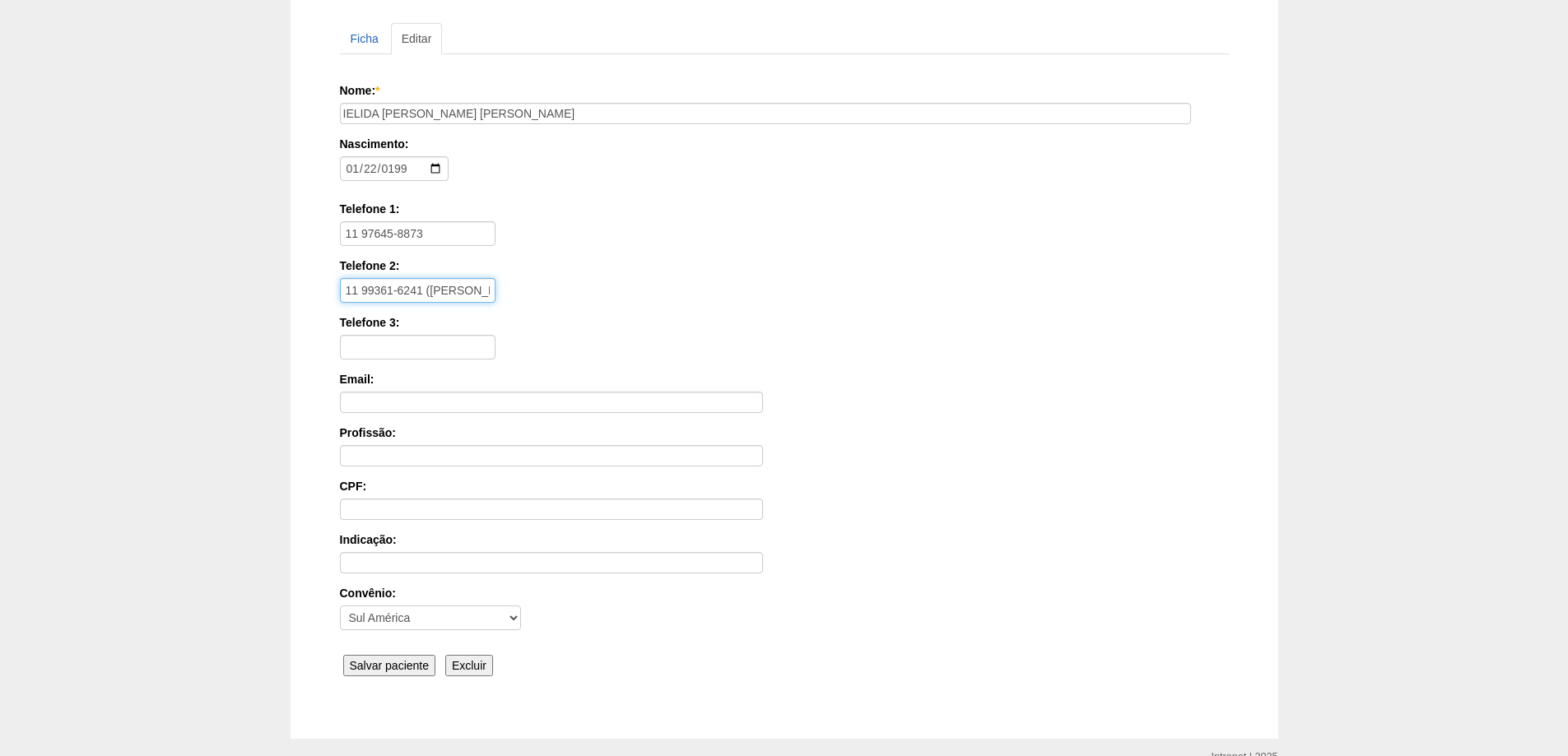
type input "11 99361-6241 (VITOR)"
click at [384, 674] on input "Salvar paciente" at bounding box center [390, 665] width 93 height 21
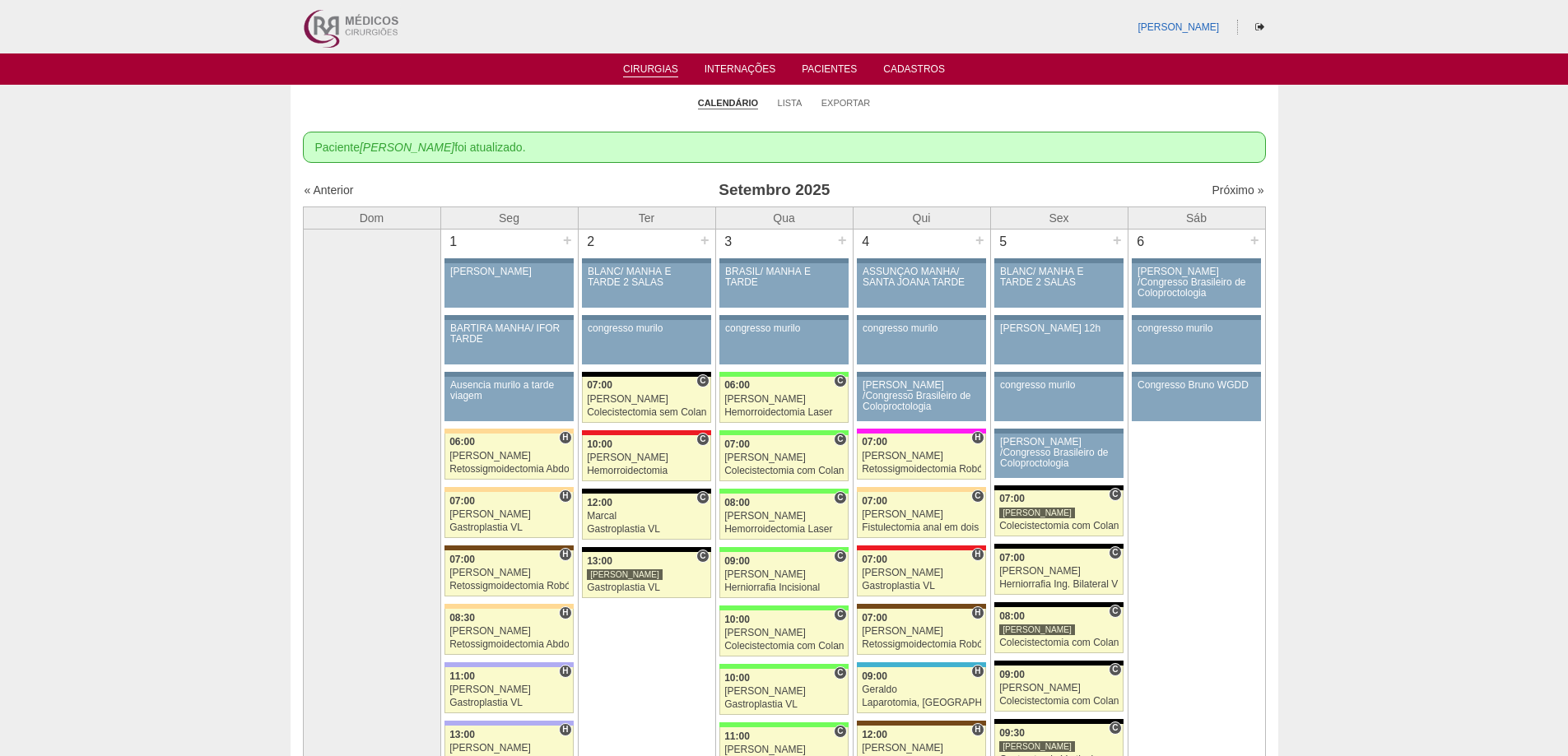
click at [1208, 199] on div "« Anterior [DATE] Próximo »" at bounding box center [784, 193] width 963 height 26
click at [1215, 188] on link "Próximo »" at bounding box center [1236, 190] width 51 height 14
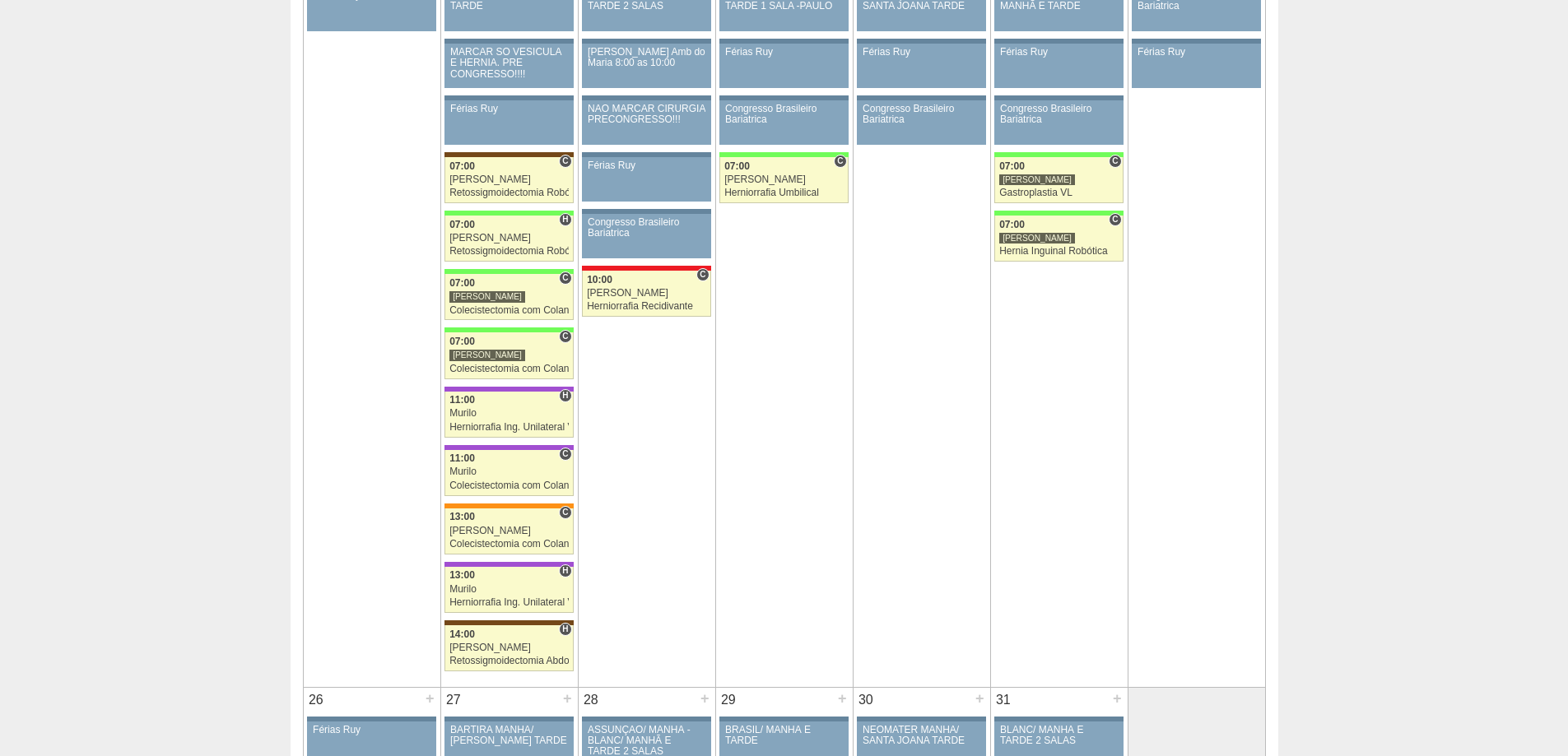
scroll to position [1728, 0]
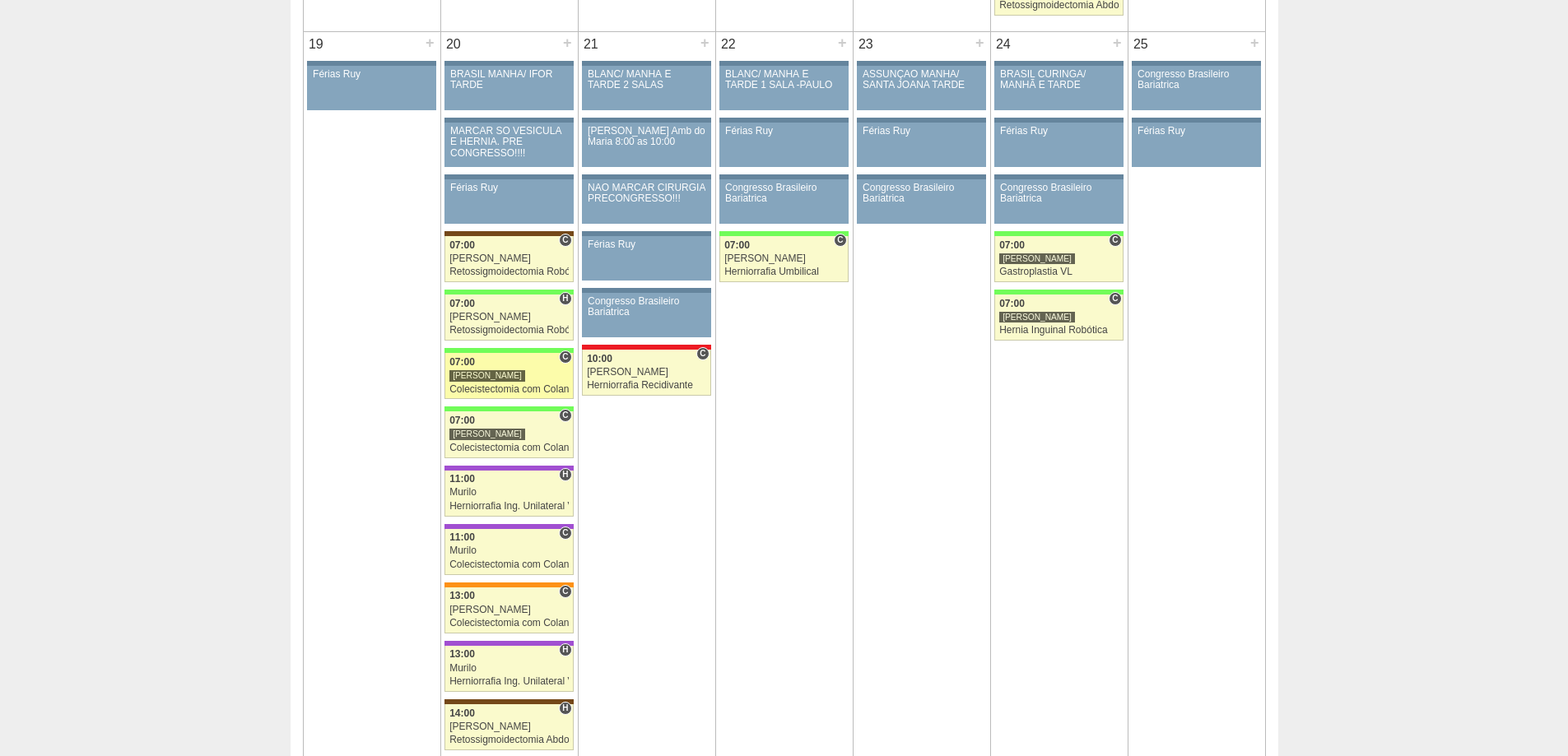
click at [506, 367] on div "07:00" at bounding box center [508, 362] width 119 height 11
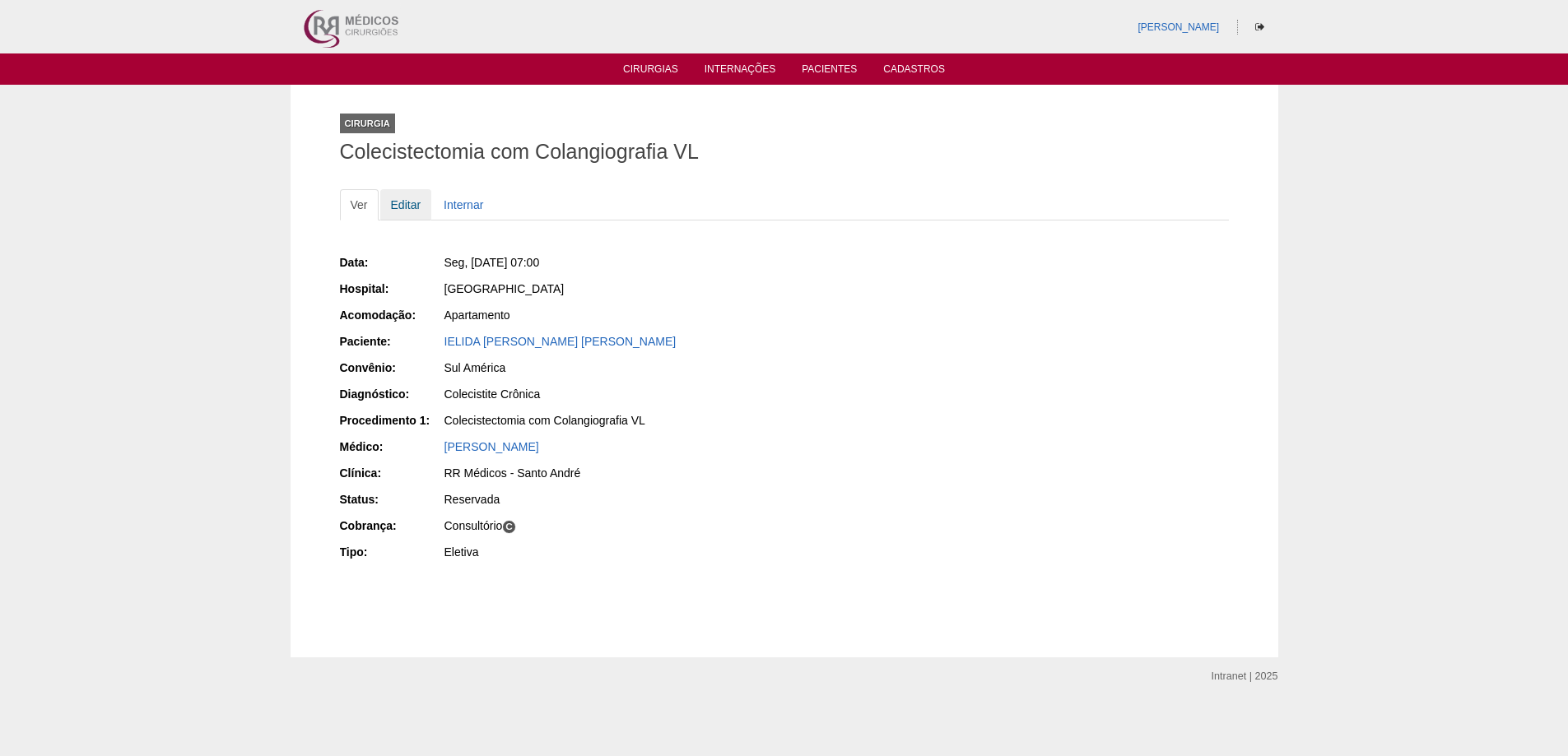
click at [414, 219] on link "Editar" at bounding box center [406, 204] width 51 height 31
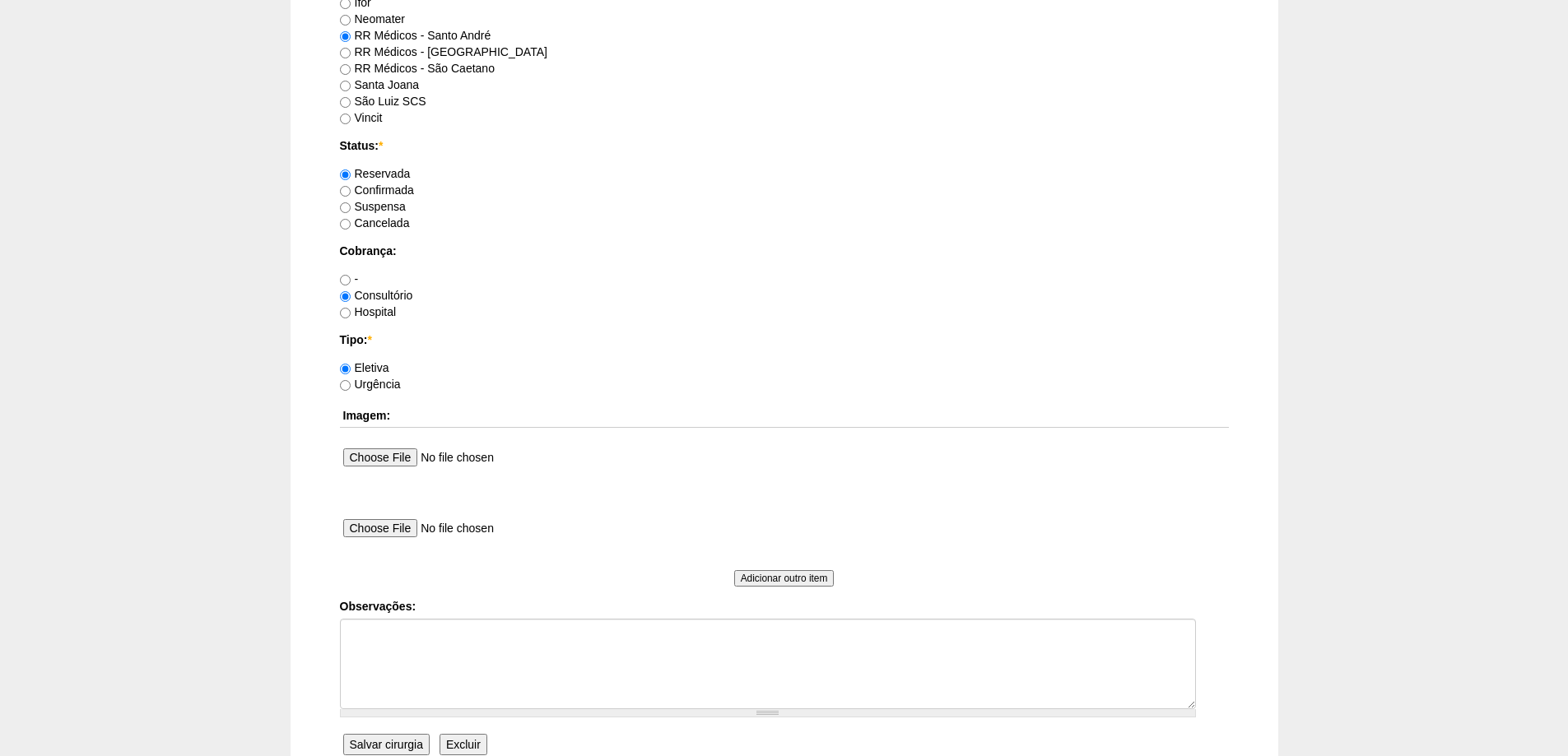
scroll to position [1364, 0]
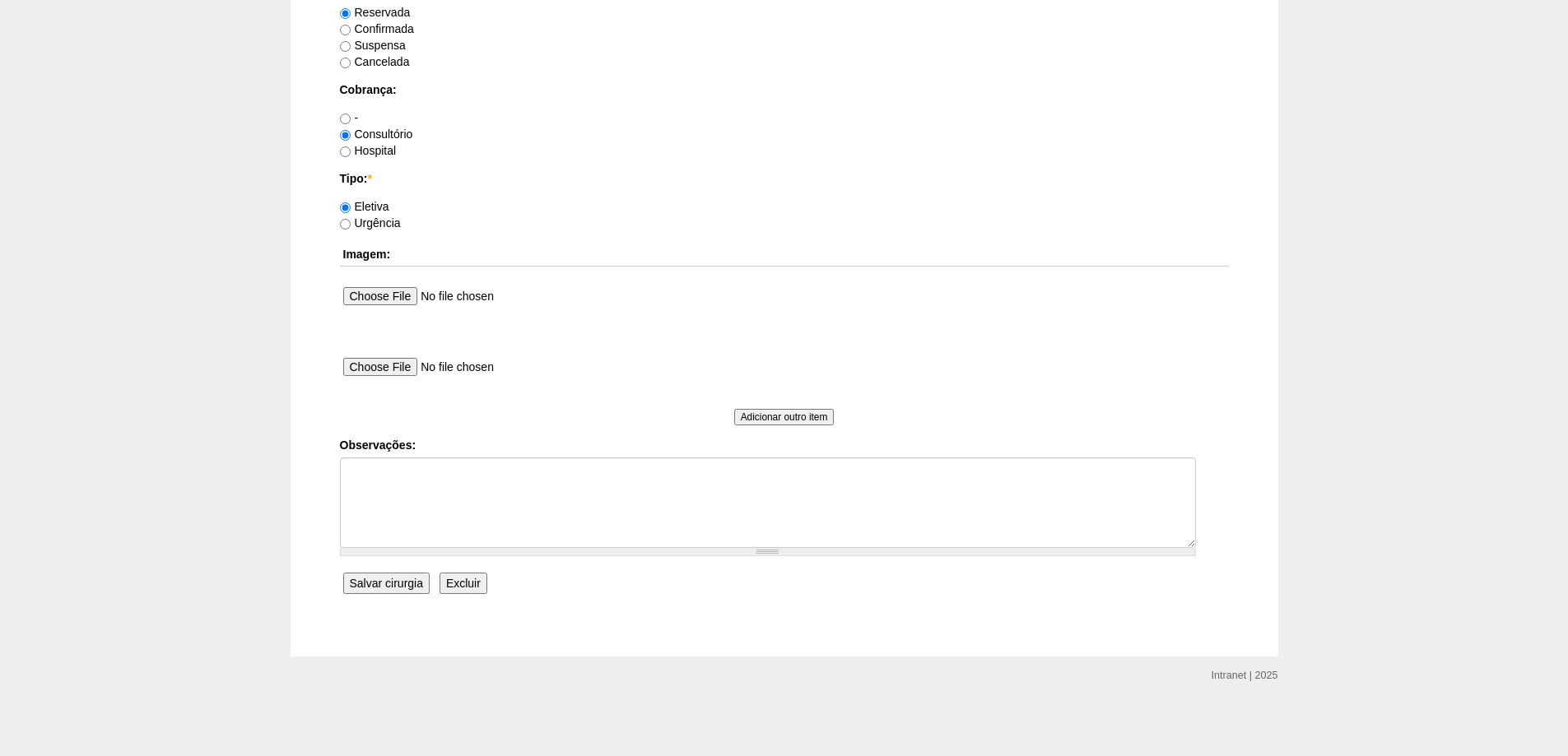
click at [478, 584] on input "Excluir" at bounding box center [463, 583] width 48 height 21
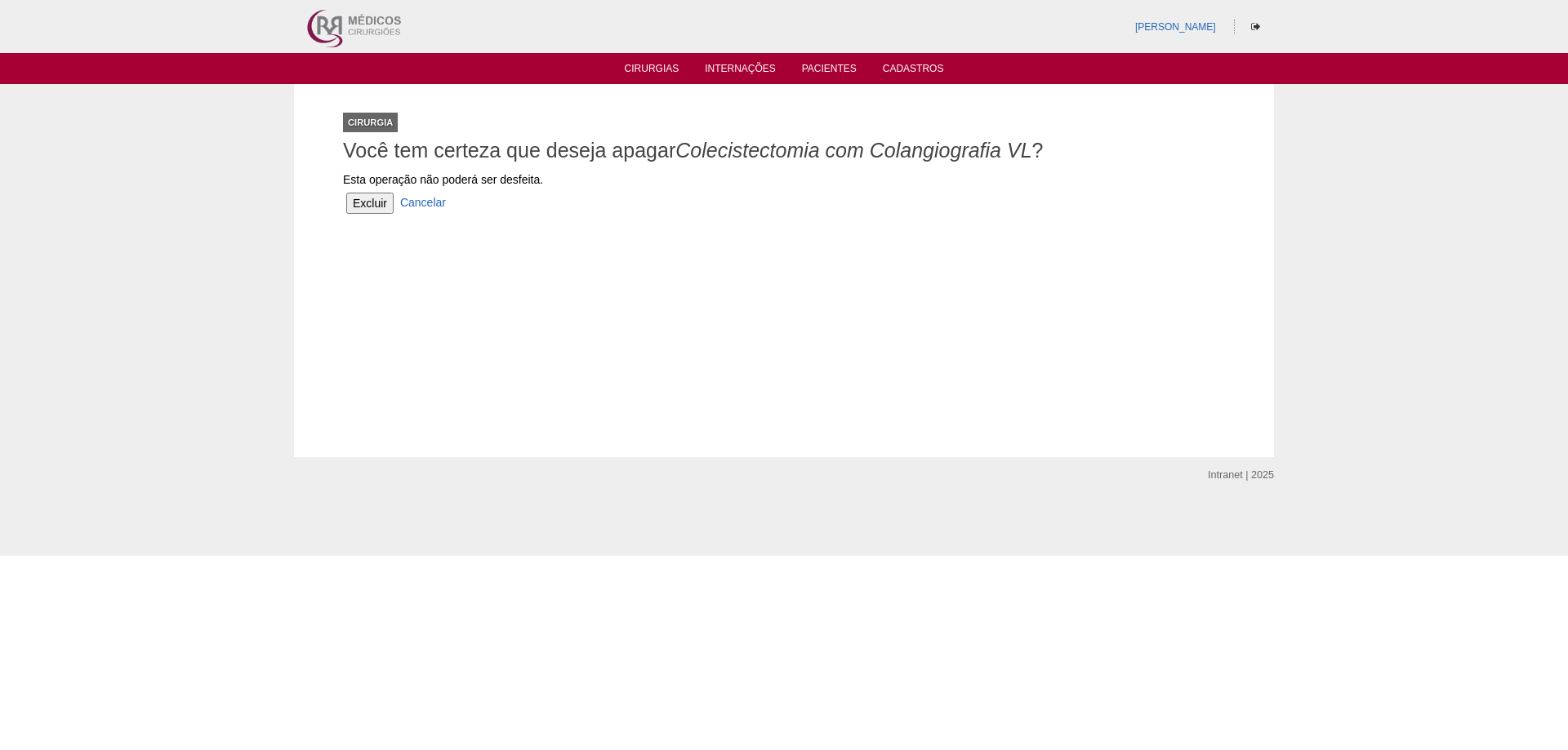
click at [372, 208] on input "Excluir" at bounding box center [369, 203] width 48 height 21
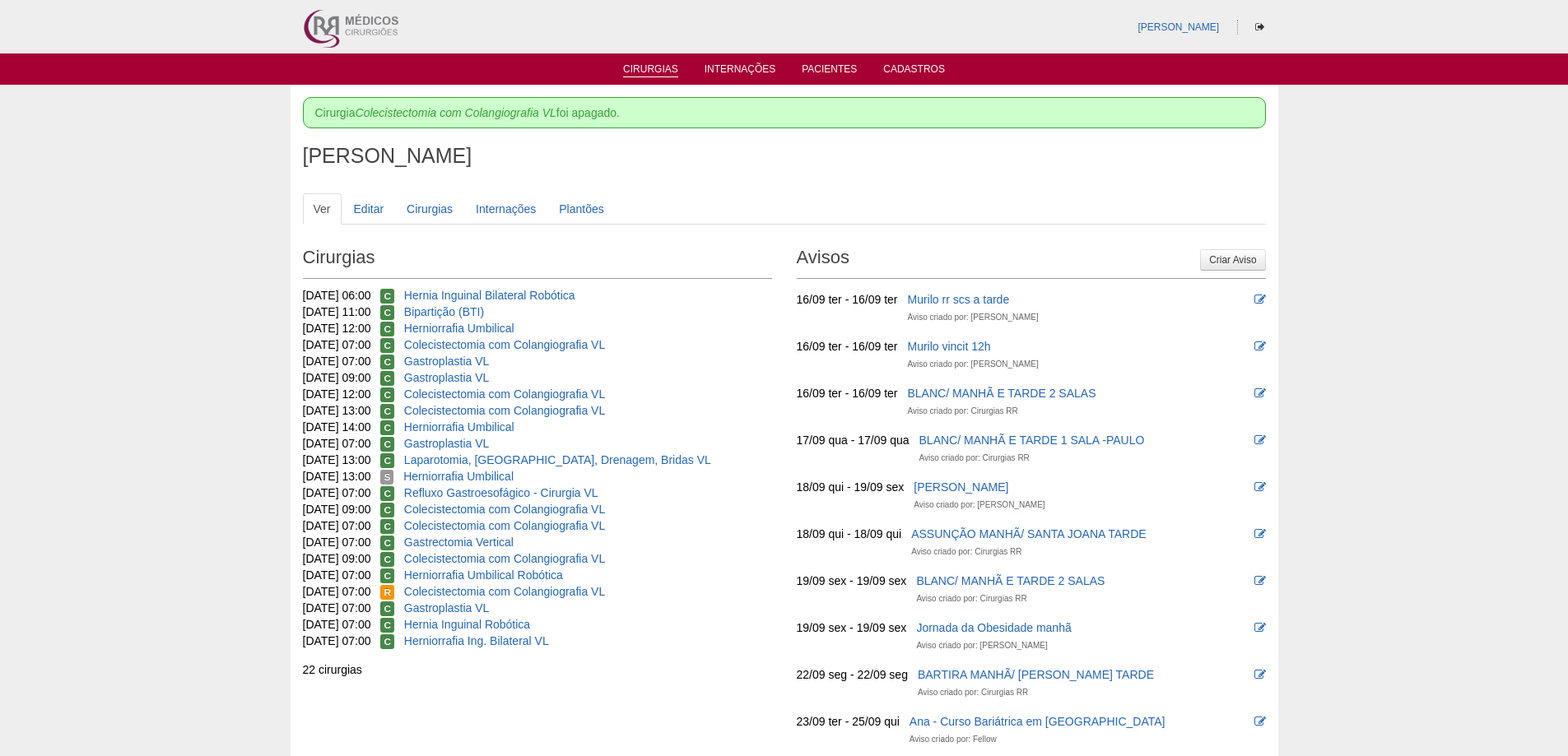
click at [641, 67] on link "Cirurgias" at bounding box center [650, 70] width 55 height 14
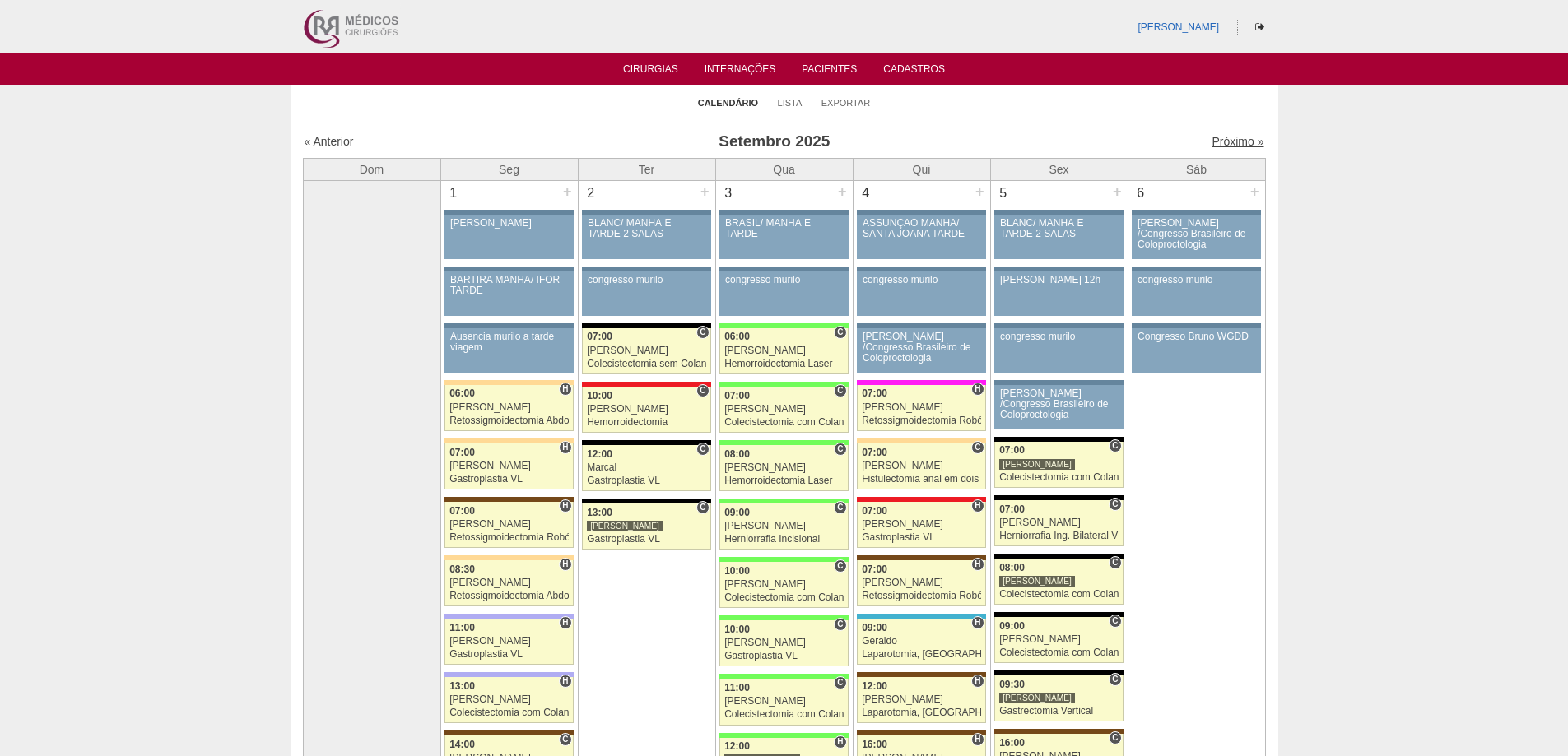
click at [1235, 142] on link "Próximo »" at bounding box center [1236, 142] width 51 height 14
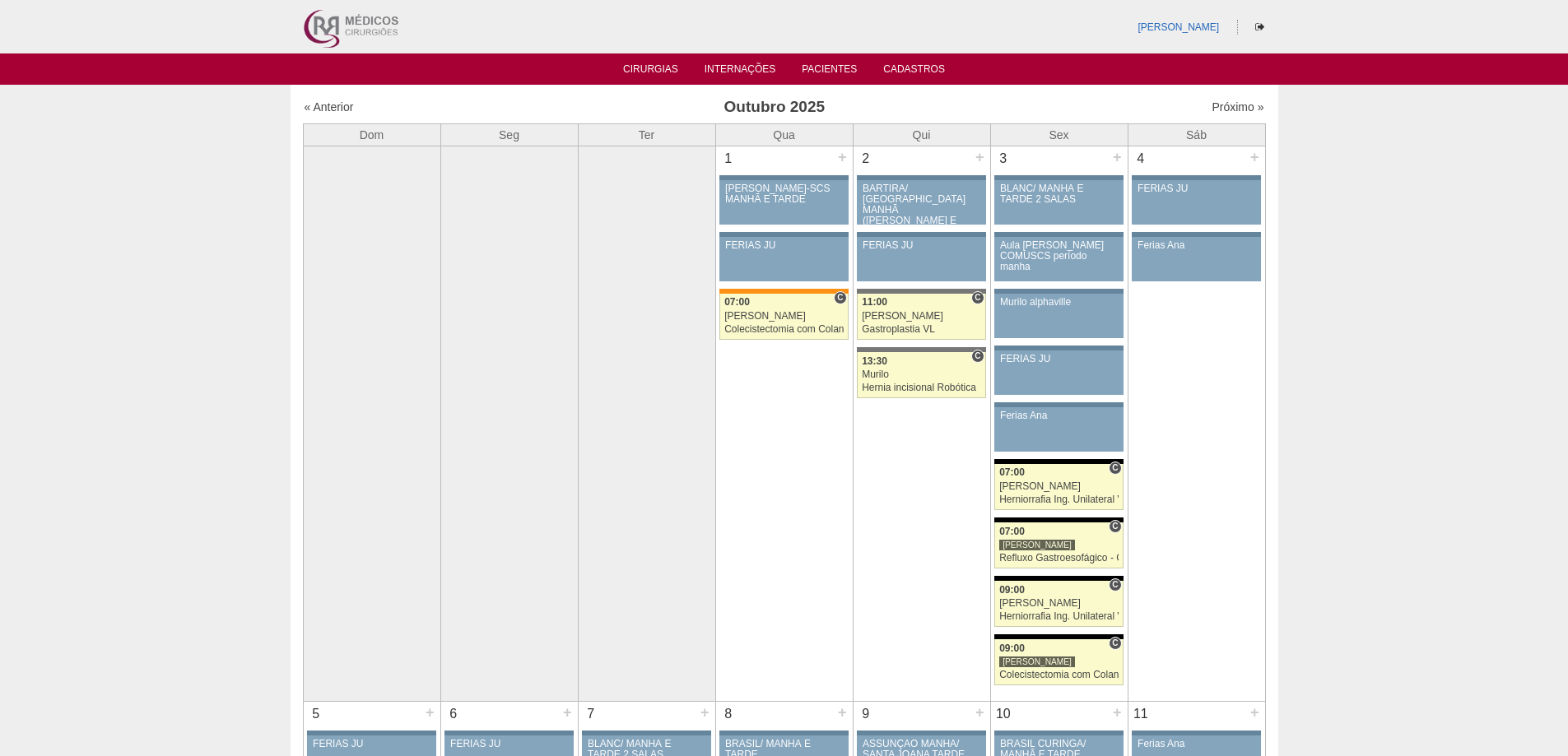
click at [309, 33] on img at bounding box center [349, 26] width 102 height 53
